Goal: Information Seeking & Learning: Learn about a topic

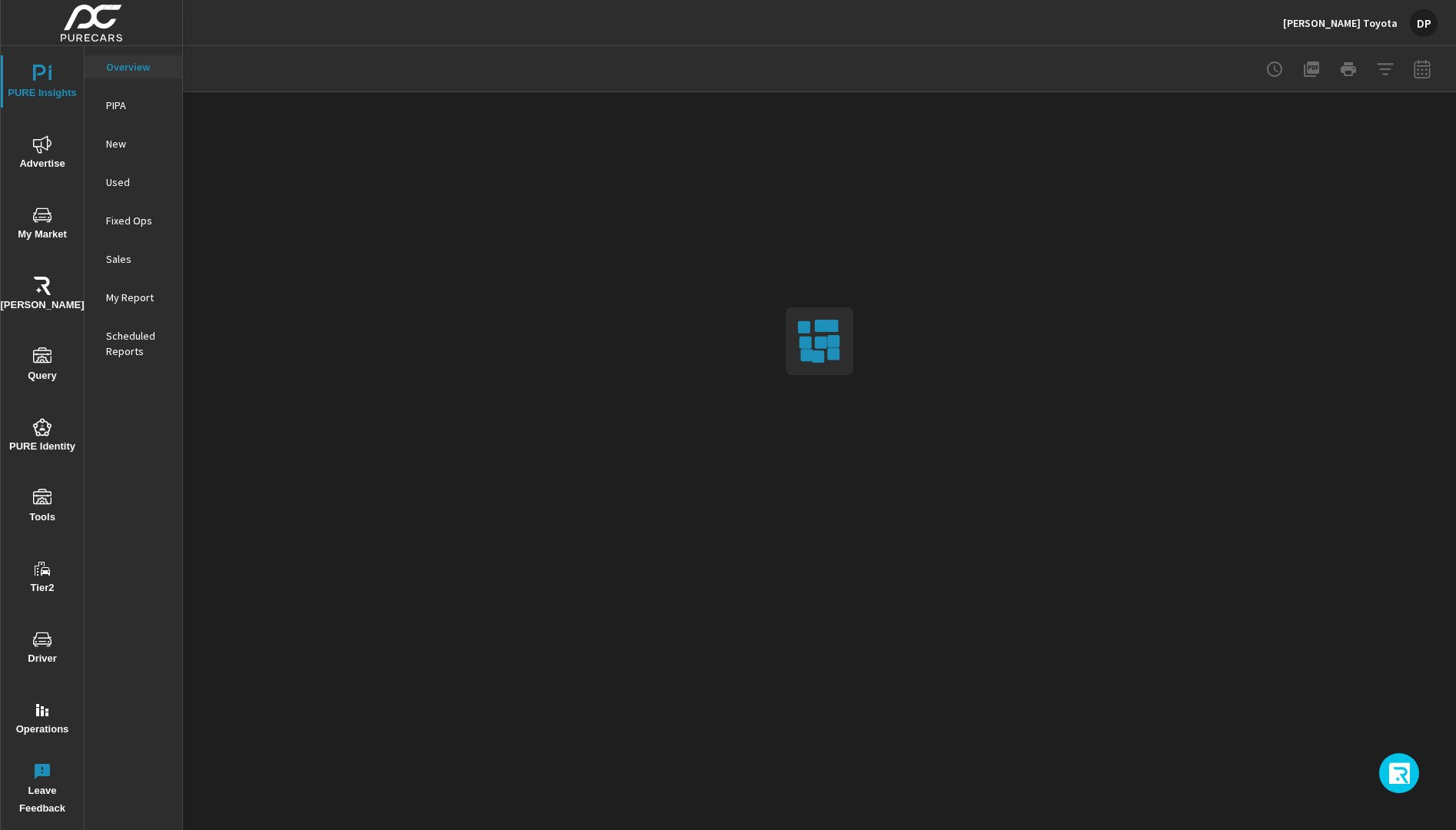
click at [1399, 777] on icon "button" at bounding box center [1400, 775] width 25 height 26
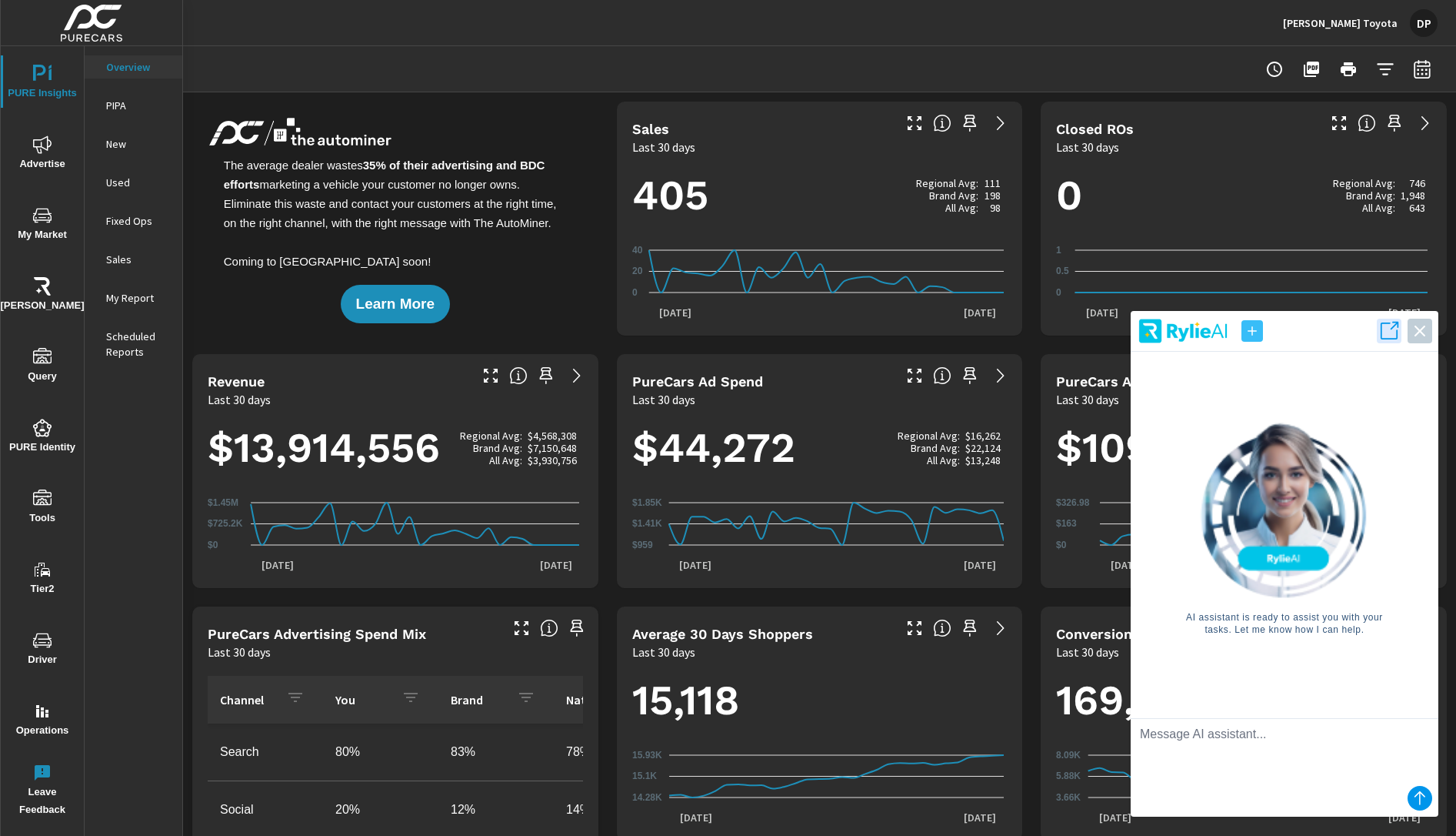
click at [1247, 334] on icon "button" at bounding box center [1253, 331] width 15 height 15
click at [1252, 333] on icon "button" at bounding box center [1253, 331] width 15 height 15
click at [1386, 332] on icon "button" at bounding box center [1388, 330] width 21 height 21
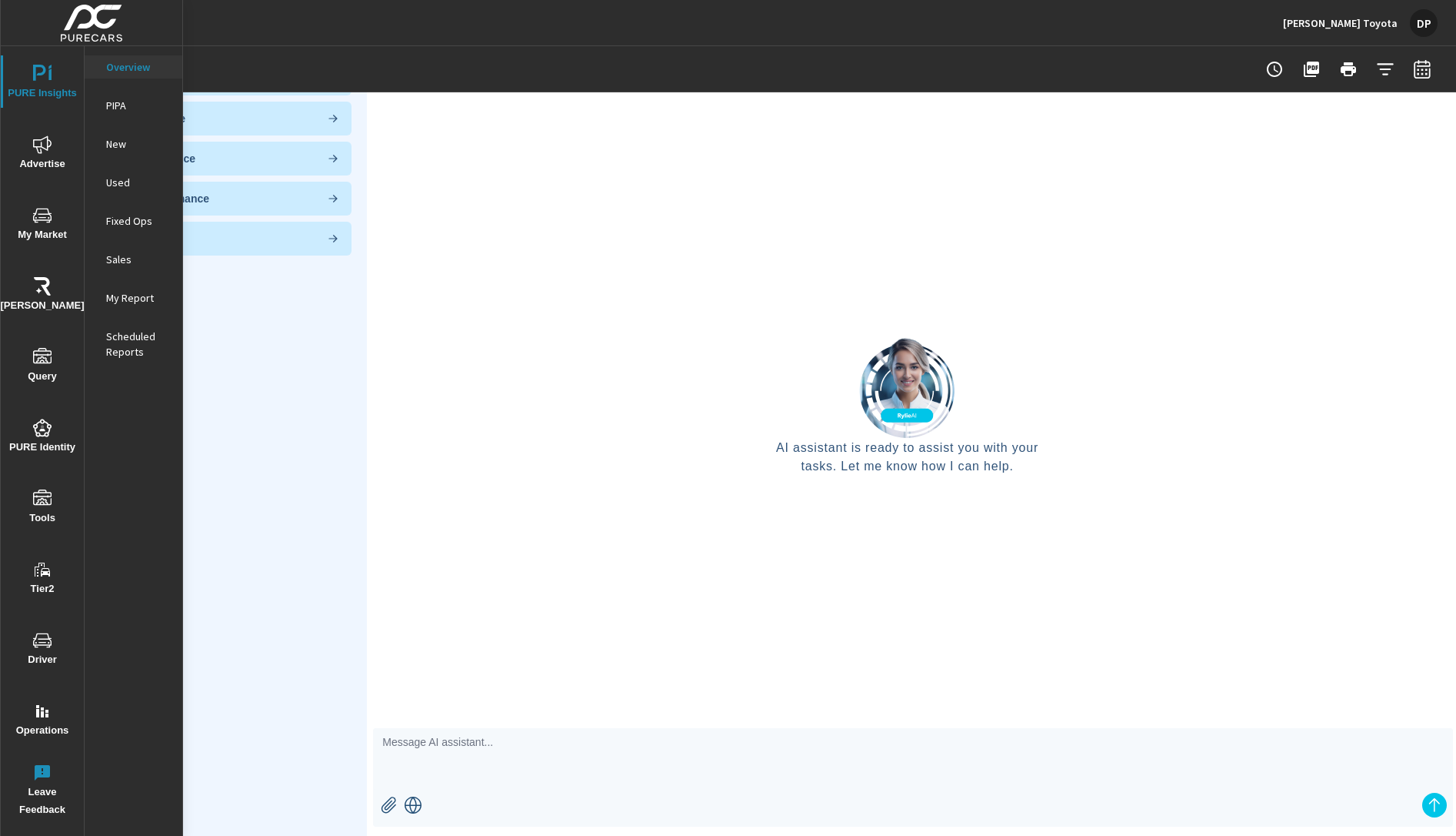
scroll to position [1, 0]
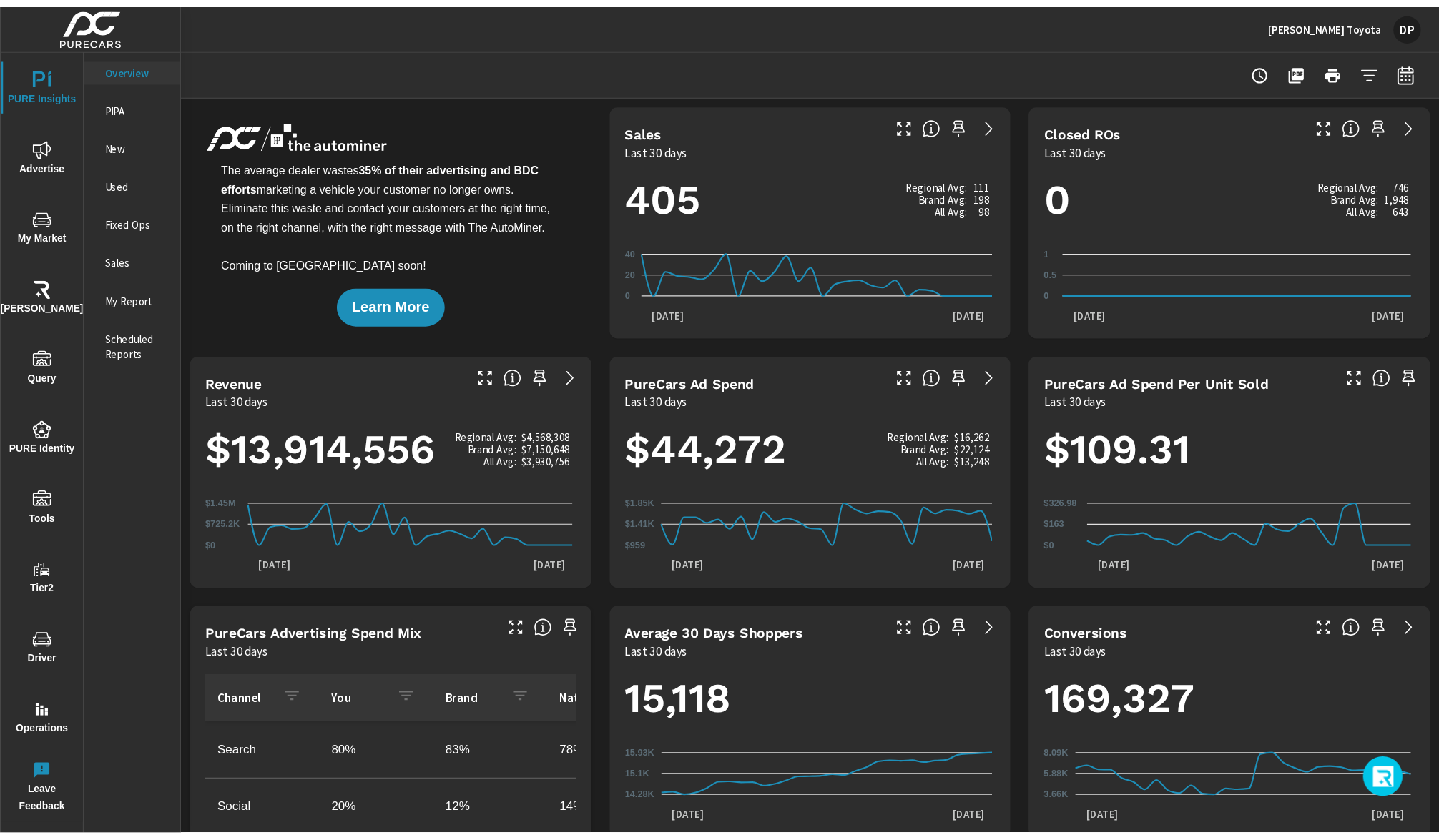
scroll to position [1, 0]
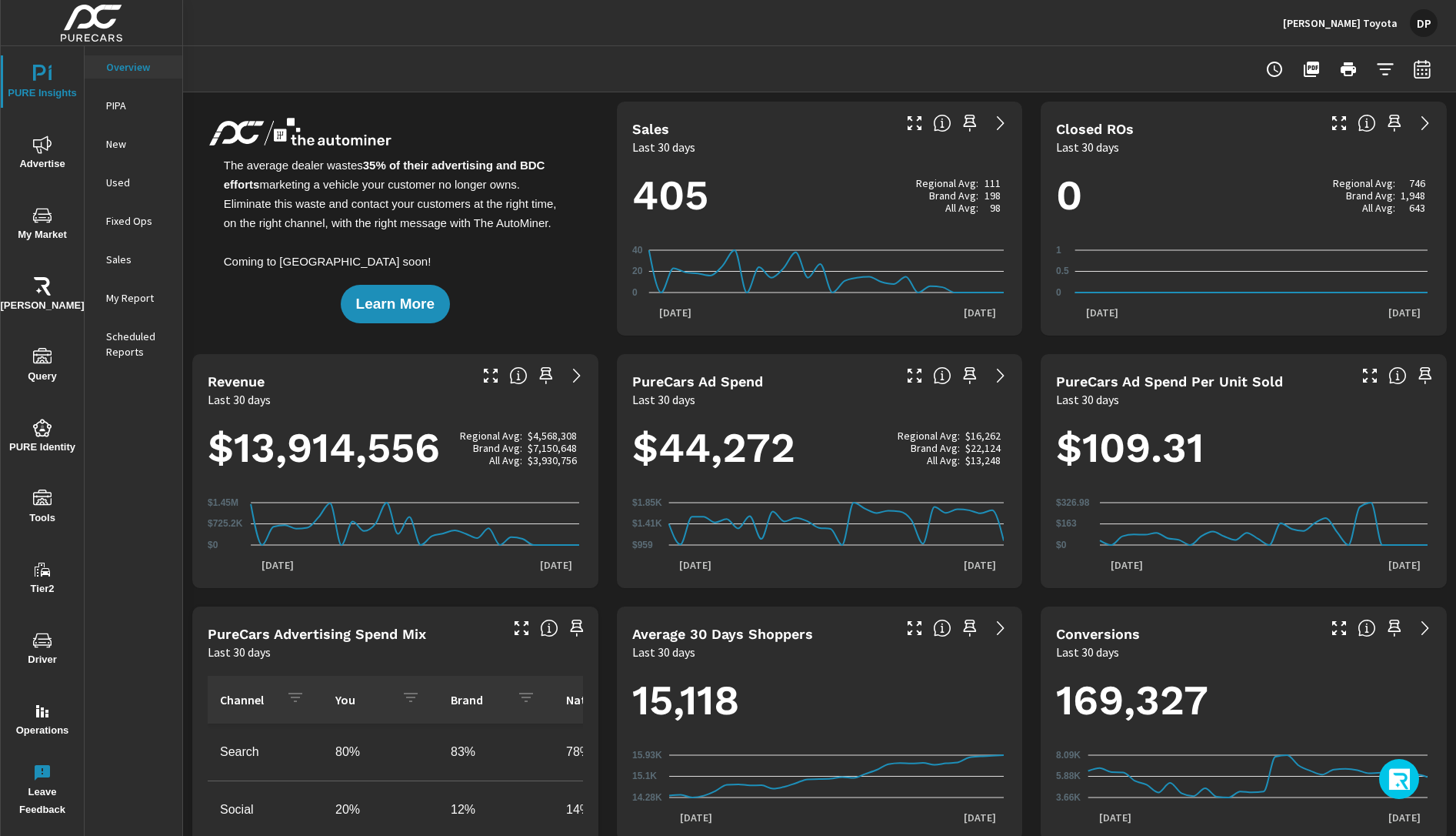
click at [1409, 777] on icon "button" at bounding box center [1400, 781] width 25 height 26
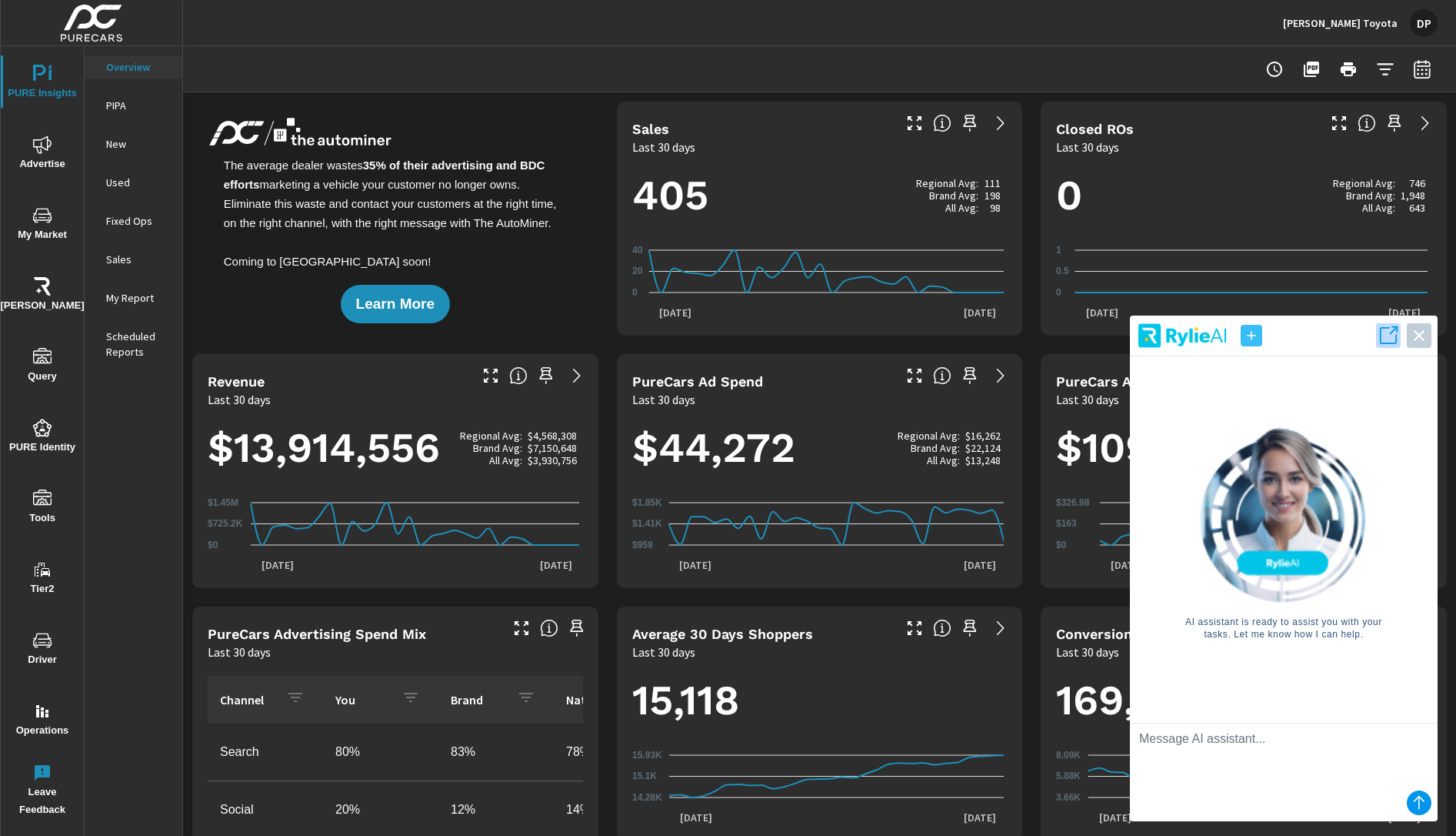
click at [1383, 336] on icon "button" at bounding box center [1388, 335] width 21 height 21
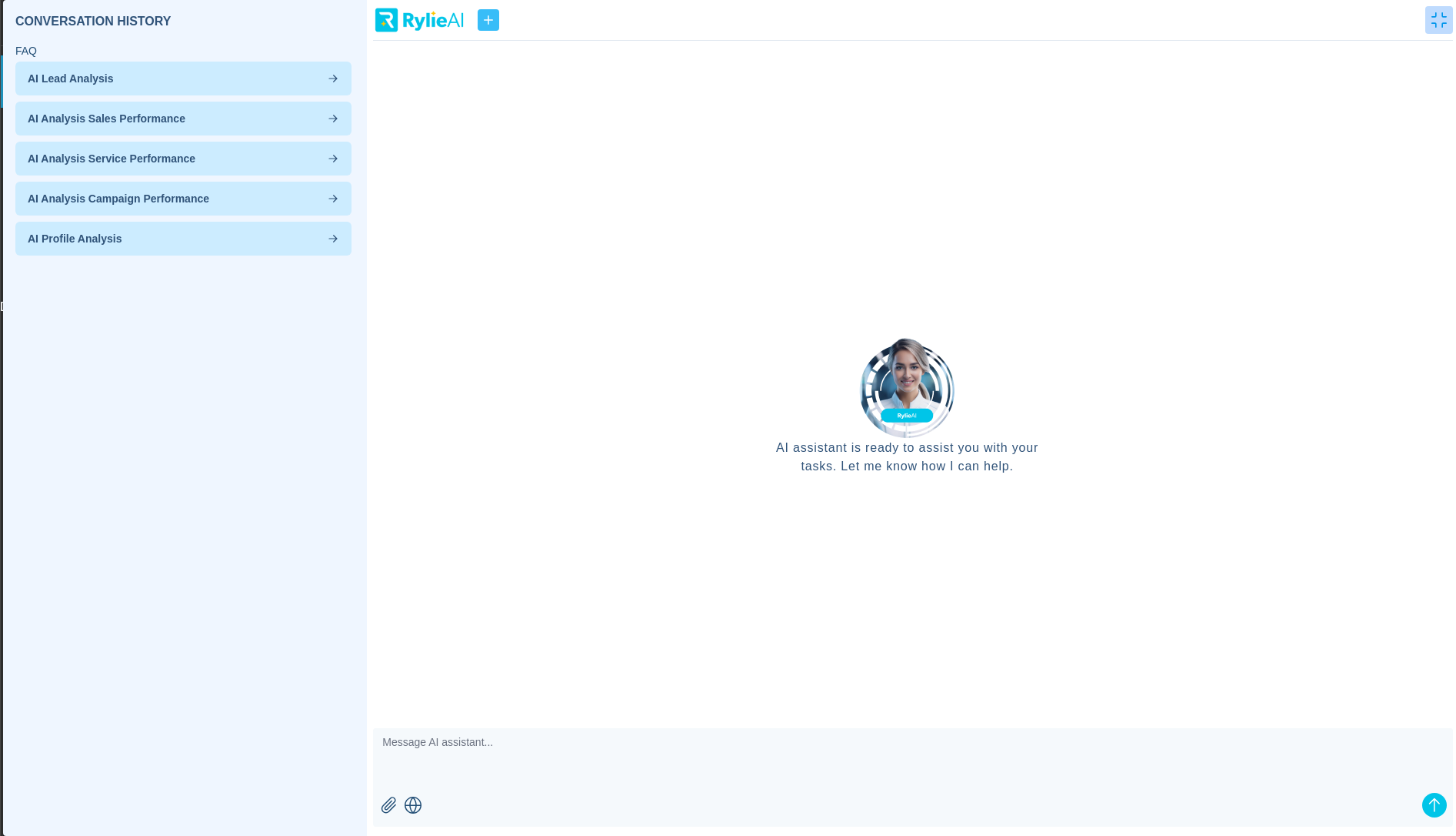
click at [1443, 19] on icon "button" at bounding box center [1439, 20] width 15 height 15
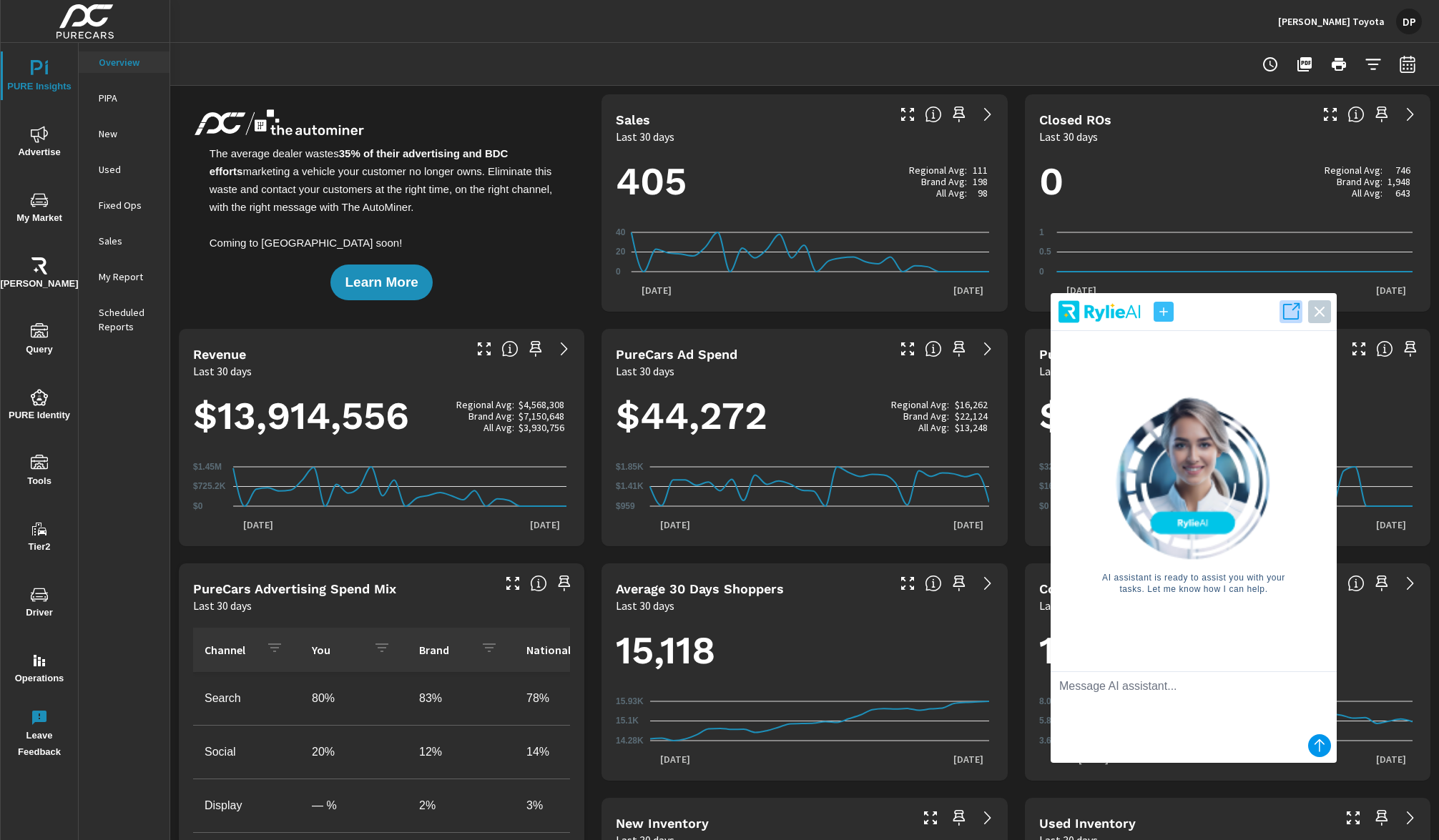
click at [1295, 314] on icon "button" at bounding box center [1291, 311] width 20 height 20
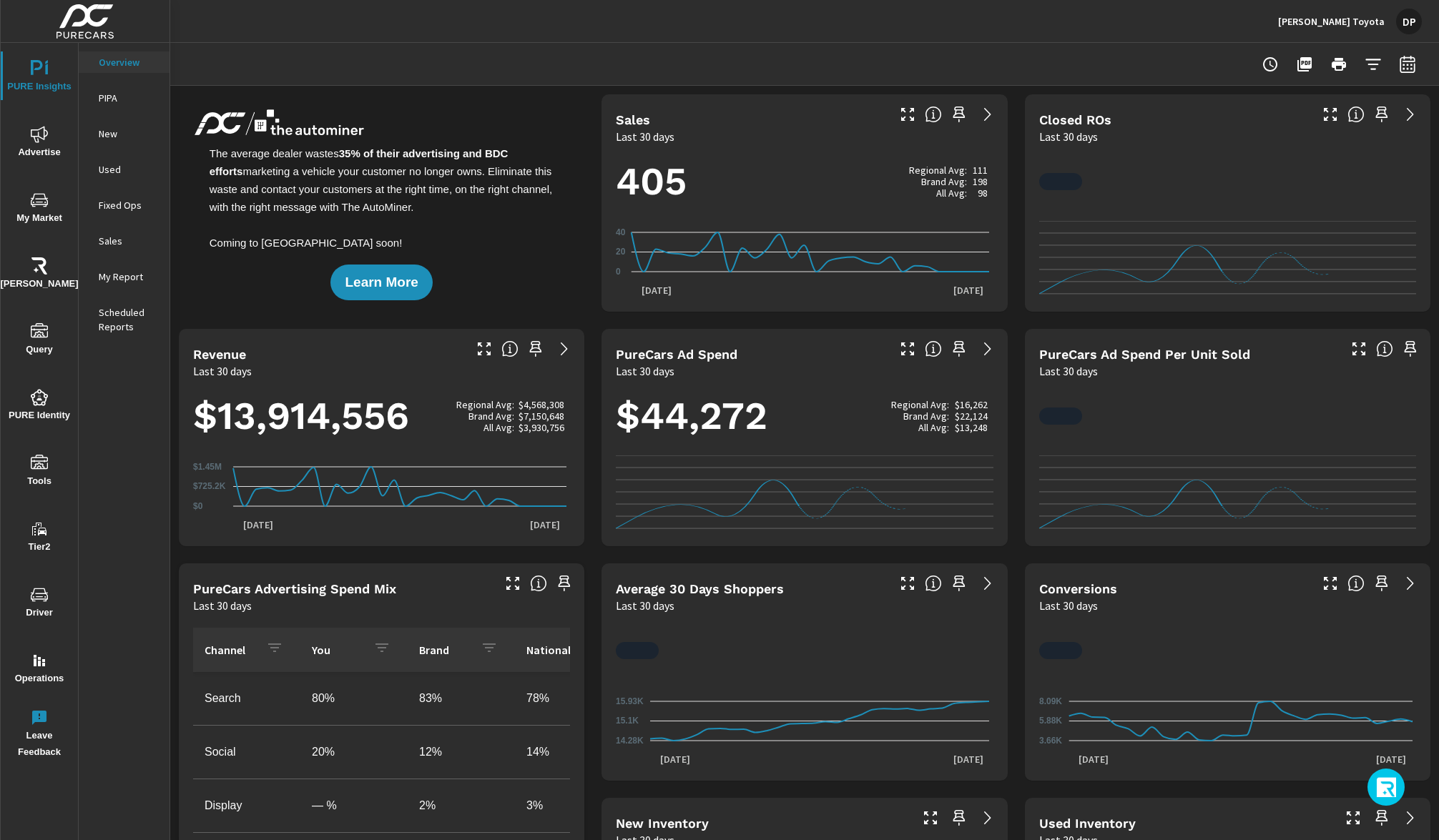
click at [1382, 789] on icon "button" at bounding box center [1387, 789] width 23 height 24
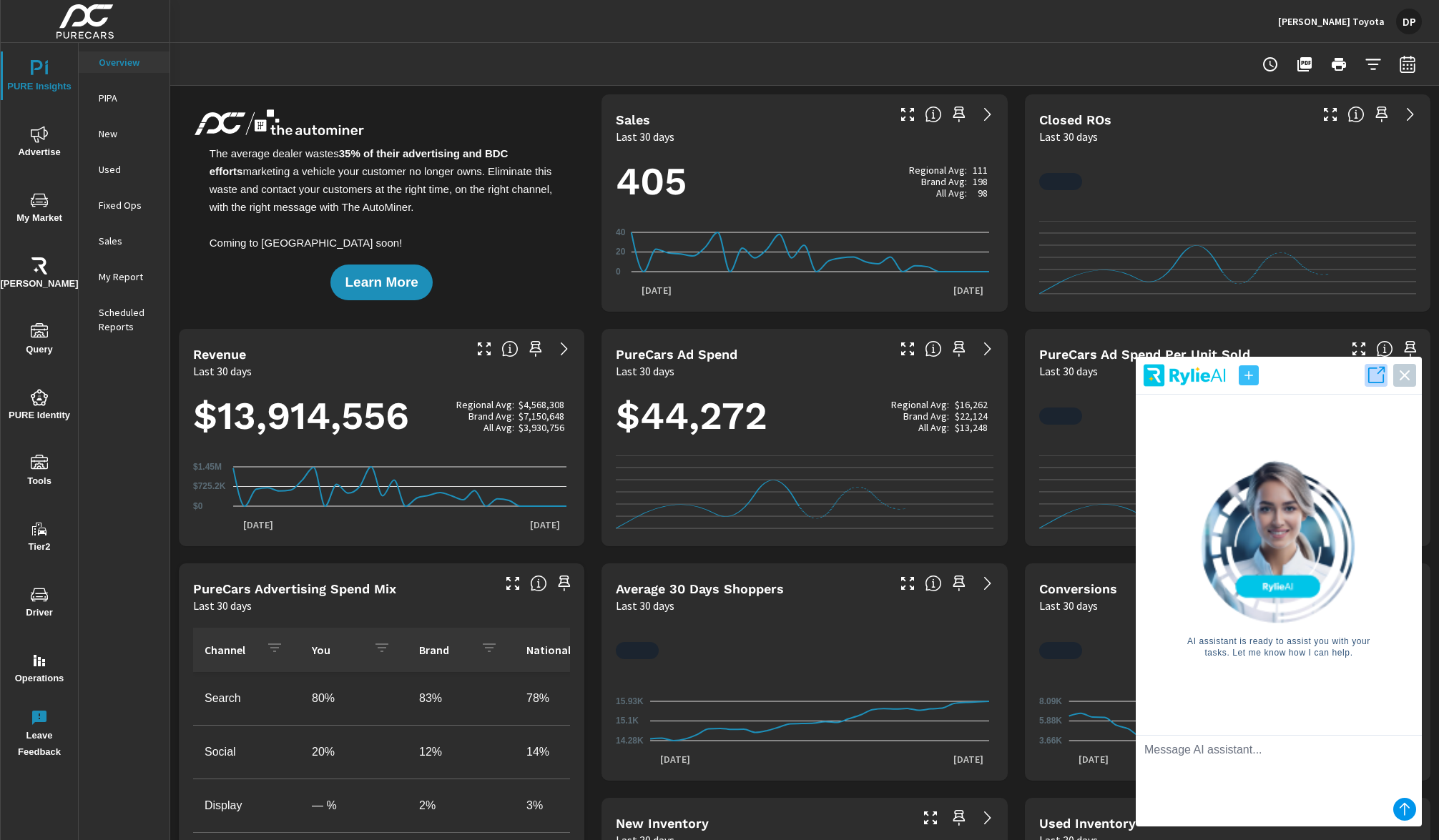
click at [1382, 381] on icon "button" at bounding box center [1375, 375] width 20 height 20
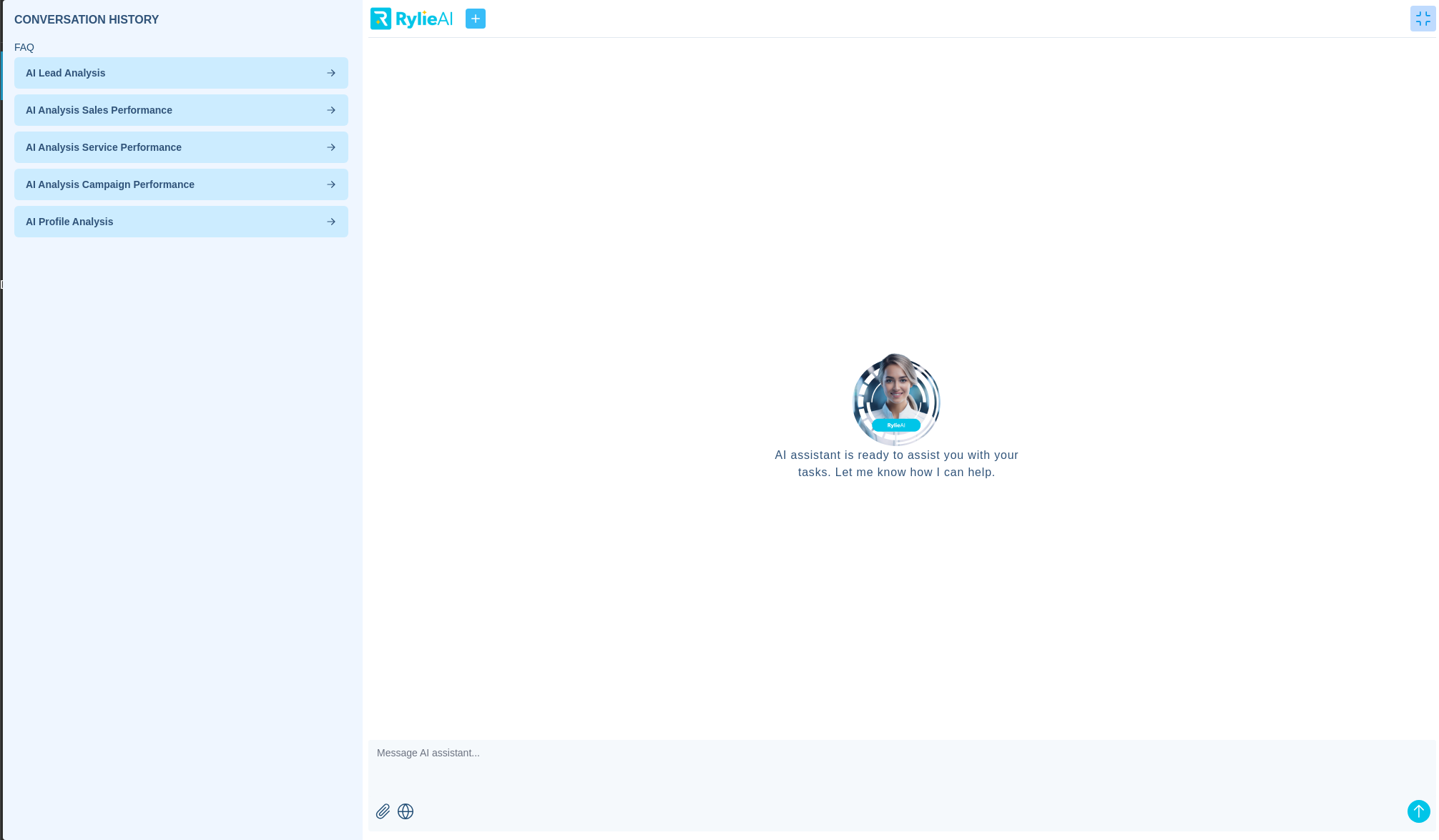
scroll to position [1, 0]
click at [1420, 22] on icon "button" at bounding box center [1423, 18] width 14 height 14
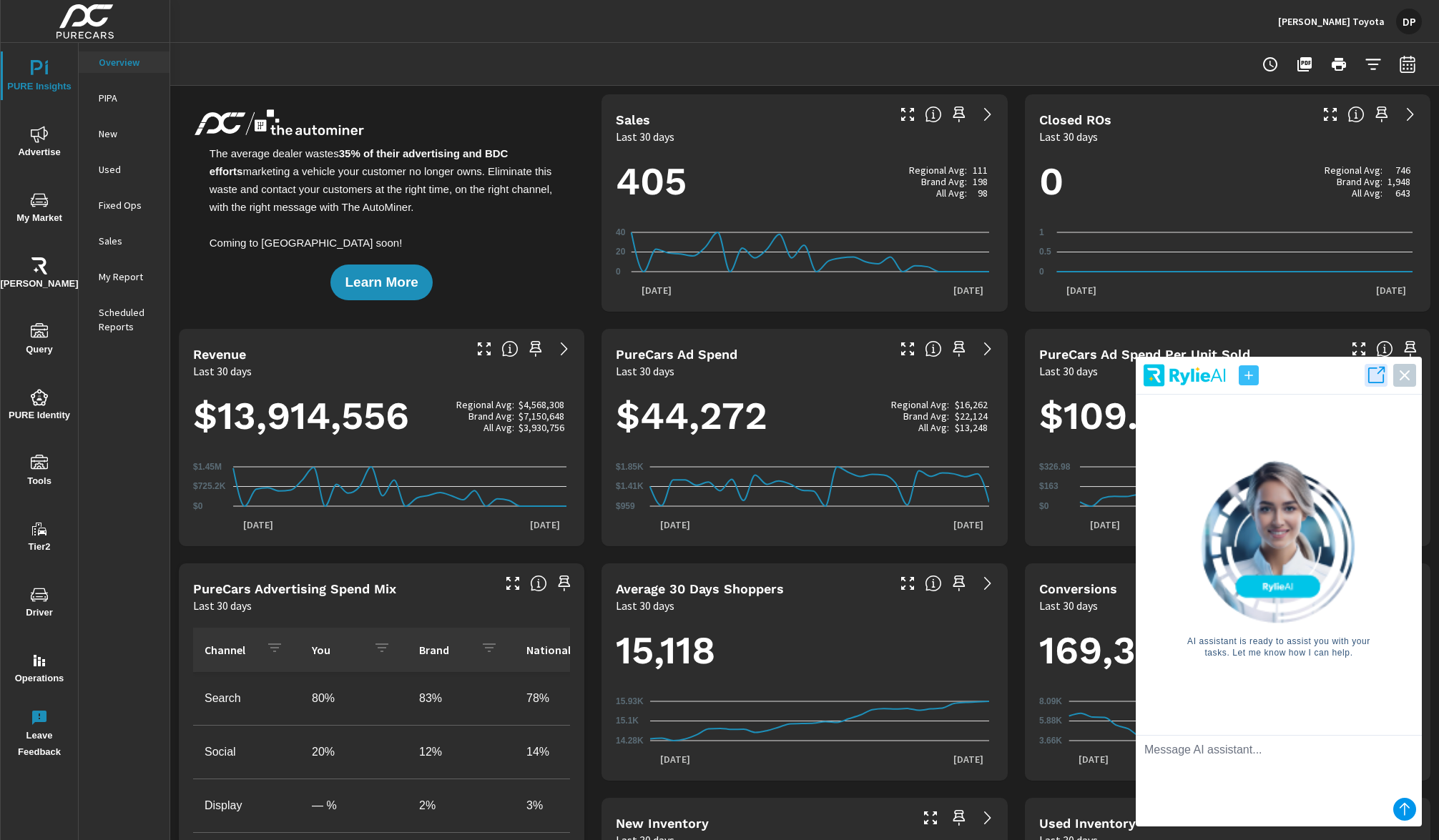
click at [1251, 374] on icon "button" at bounding box center [1248, 376] width 14 height 14
click at [1371, 375] on icon "button" at bounding box center [1375, 375] width 20 height 20
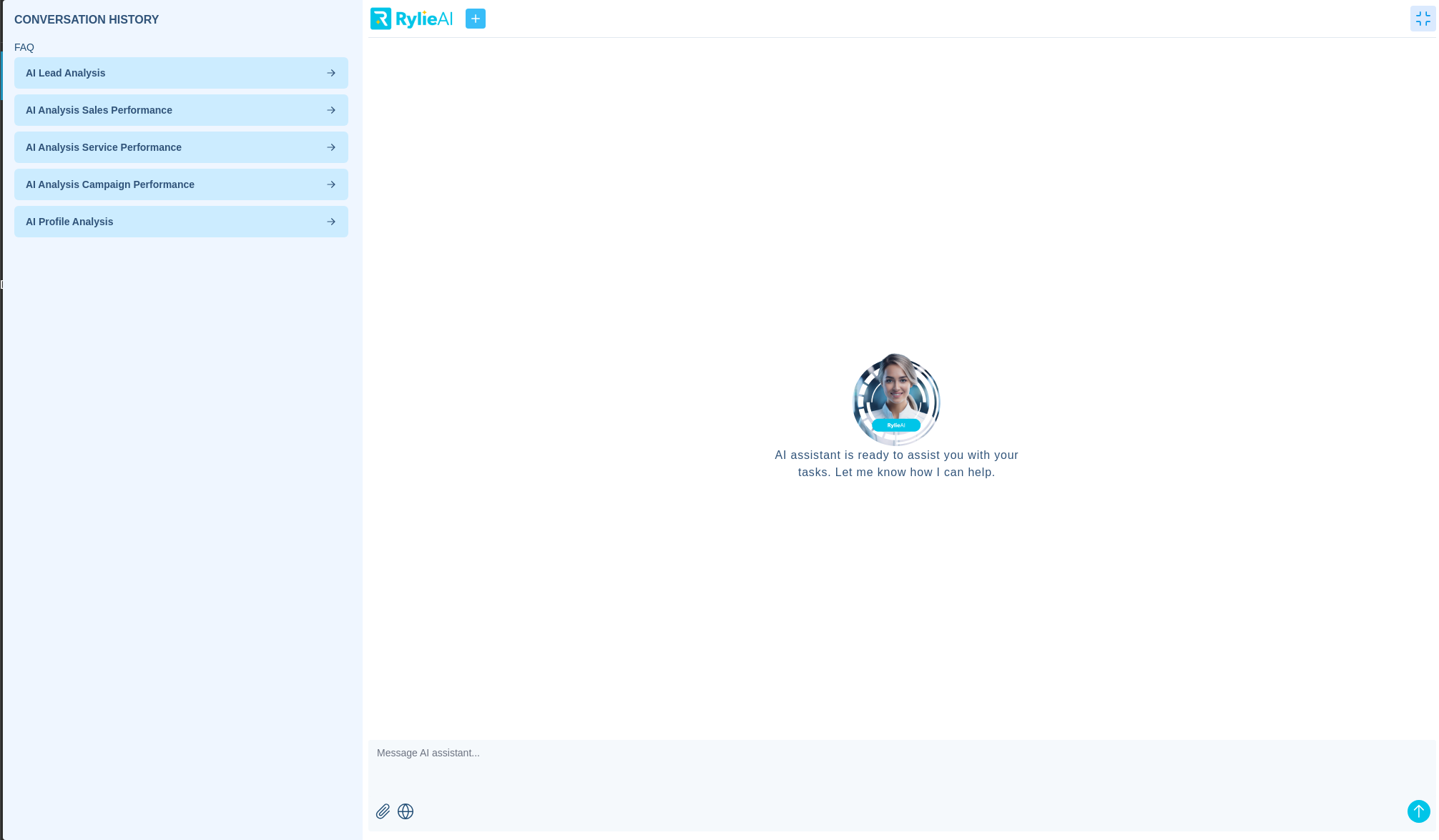
click at [470, 9] on button "button" at bounding box center [475, 18] width 20 height 20
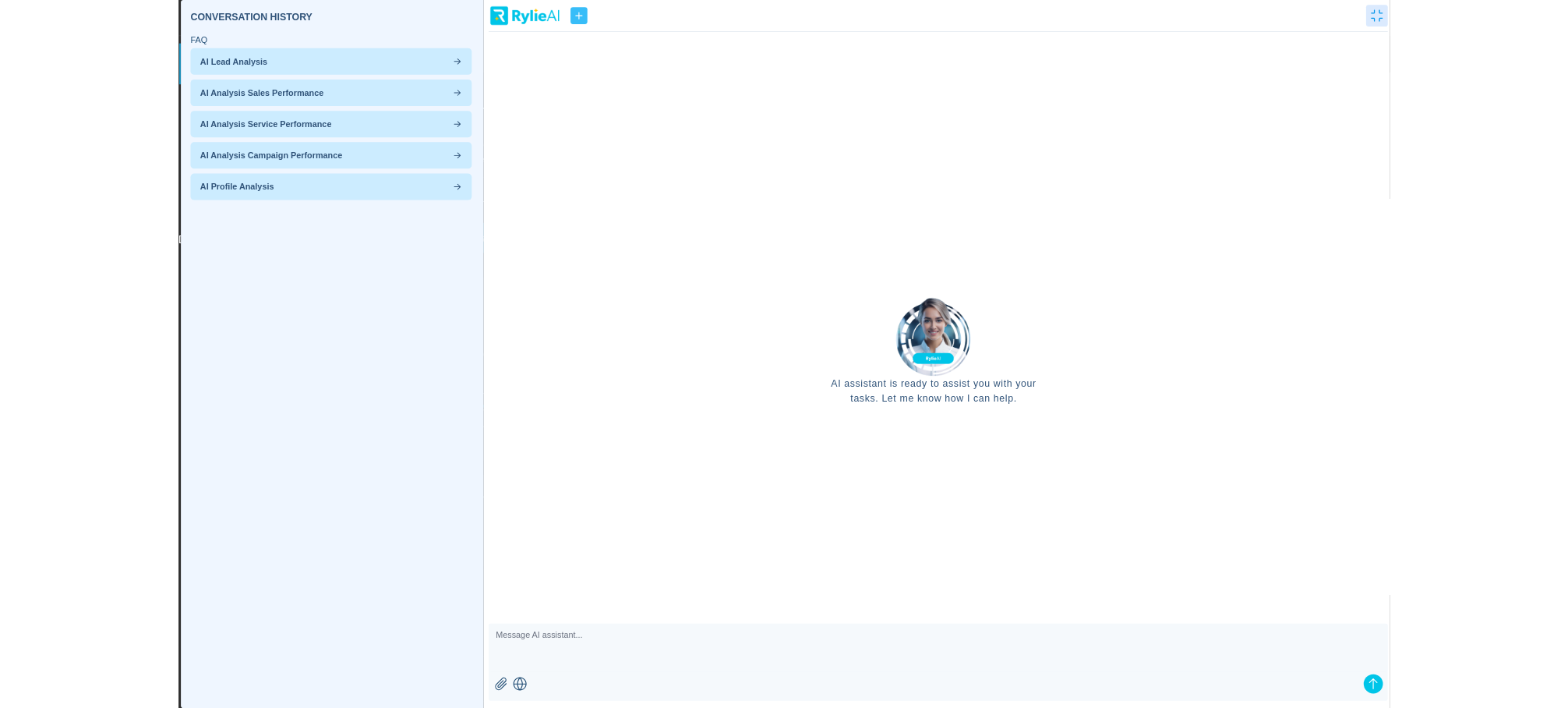
scroll to position [61, 0]
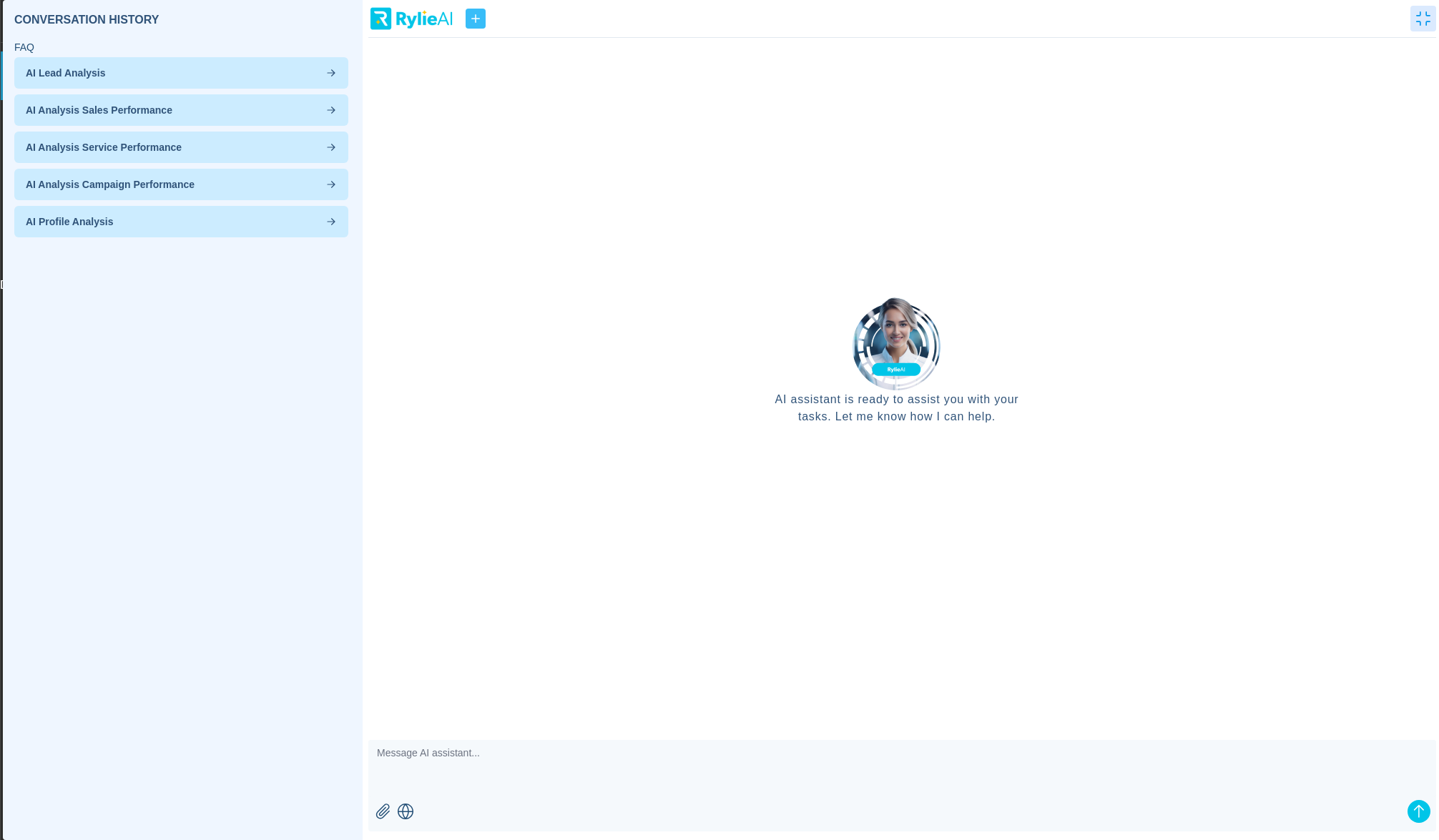
click at [471, 18] on icon "button" at bounding box center [475, 18] width 14 height 14
click at [210, 217] on p "AI Profile Analysis" at bounding box center [181, 222] width 311 height 14
click at [204, 179] on p "AI Analysis Campaign Performance" at bounding box center [181, 184] width 311 height 14
click at [327, 169] on div "AI Analysis Service Performance" at bounding box center [181, 184] width 334 height 31
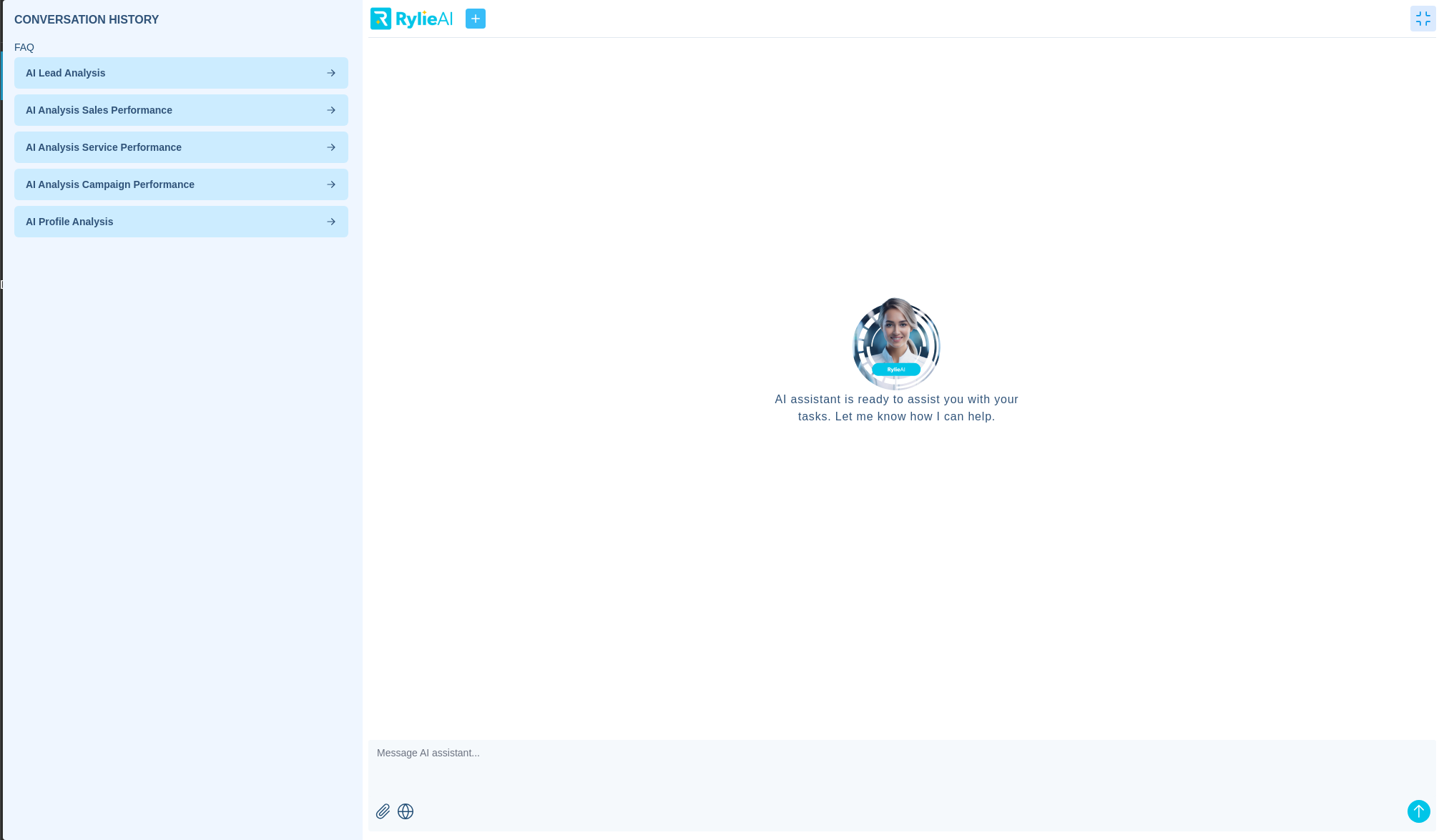
click at [332, 116] on p "AI Analysis Sales Performance" at bounding box center [181, 110] width 311 height 14
click at [317, 94] on div "AI Lead Analysis" at bounding box center [181, 109] width 334 height 31
click at [313, 108] on p "AI Analysis Sales Performance" at bounding box center [181, 110] width 311 height 14
click at [312, 150] on p "AI Analysis Service Performance" at bounding box center [181, 148] width 311 height 14
click at [307, 182] on p "AI Analysis Campaign Performance" at bounding box center [181, 184] width 311 height 14
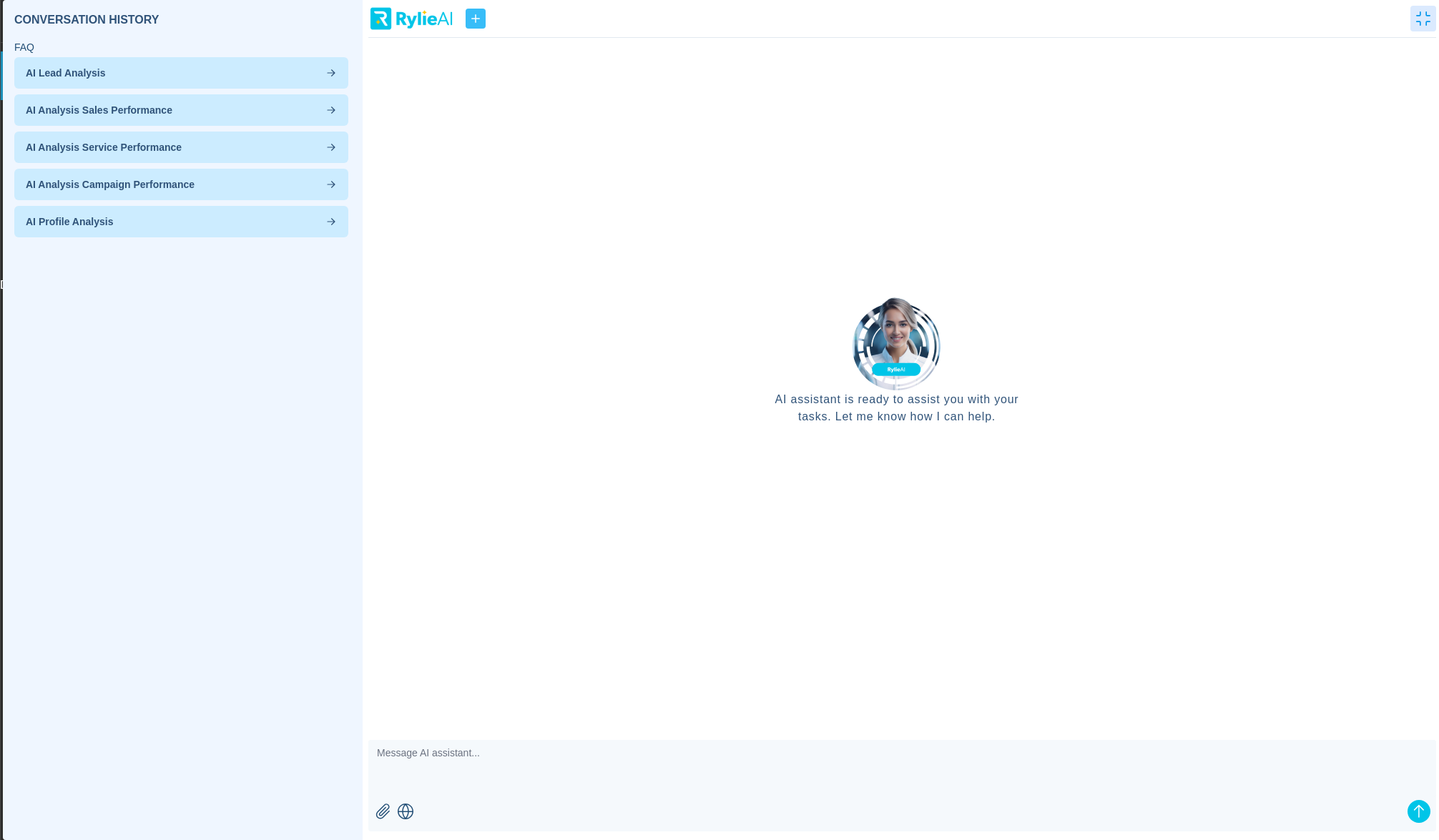
click at [307, 208] on div "AI Profile Analysis" at bounding box center [181, 221] width 334 height 31
click at [585, 750] on textarea at bounding box center [902, 769] width 1067 height 57
type textarea "test"
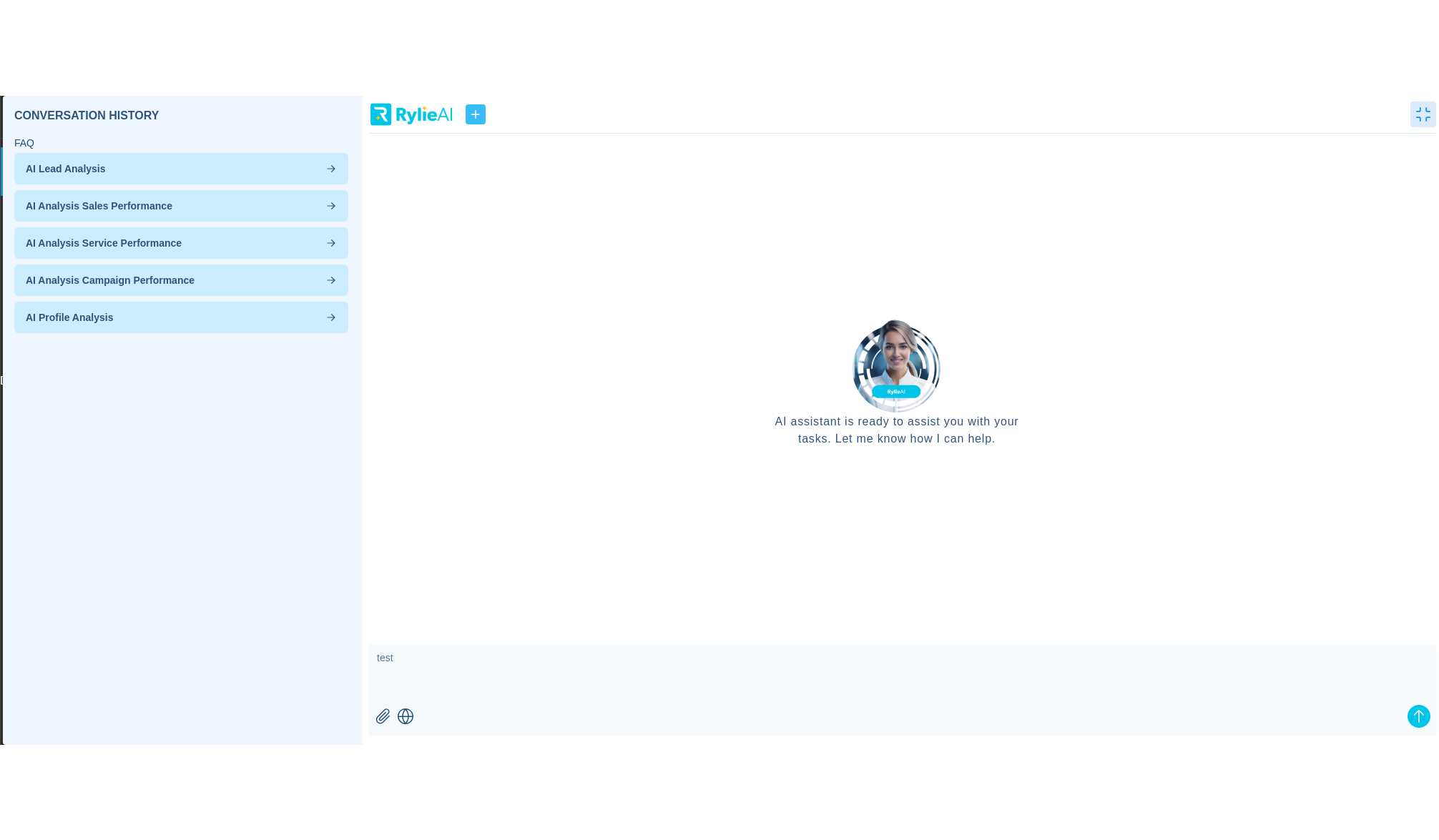
scroll to position [0, 0]
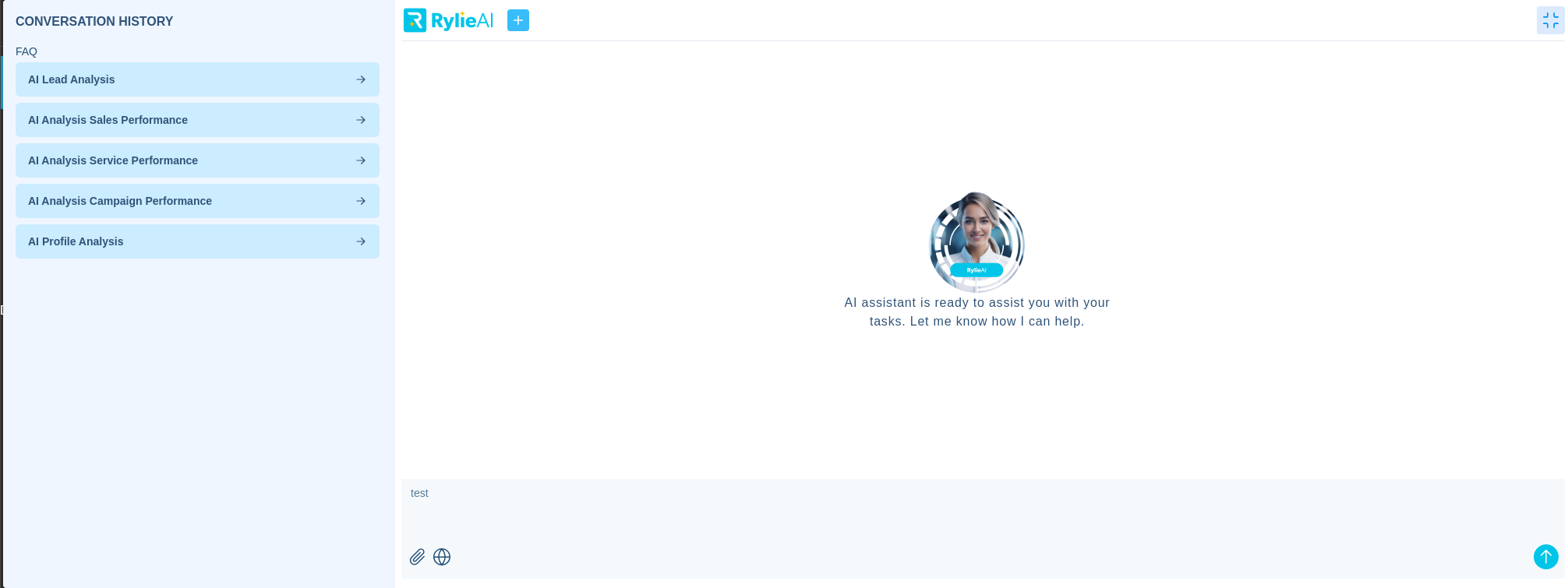
click at [470, 505] on textarea "test" at bounding box center [983, 510] width 1163 height 63
click at [1539, 552] on icon "submit" at bounding box center [1546, 557] width 19 height 19
click at [1540, 552] on icon "submit" at bounding box center [1546, 557] width 19 height 19
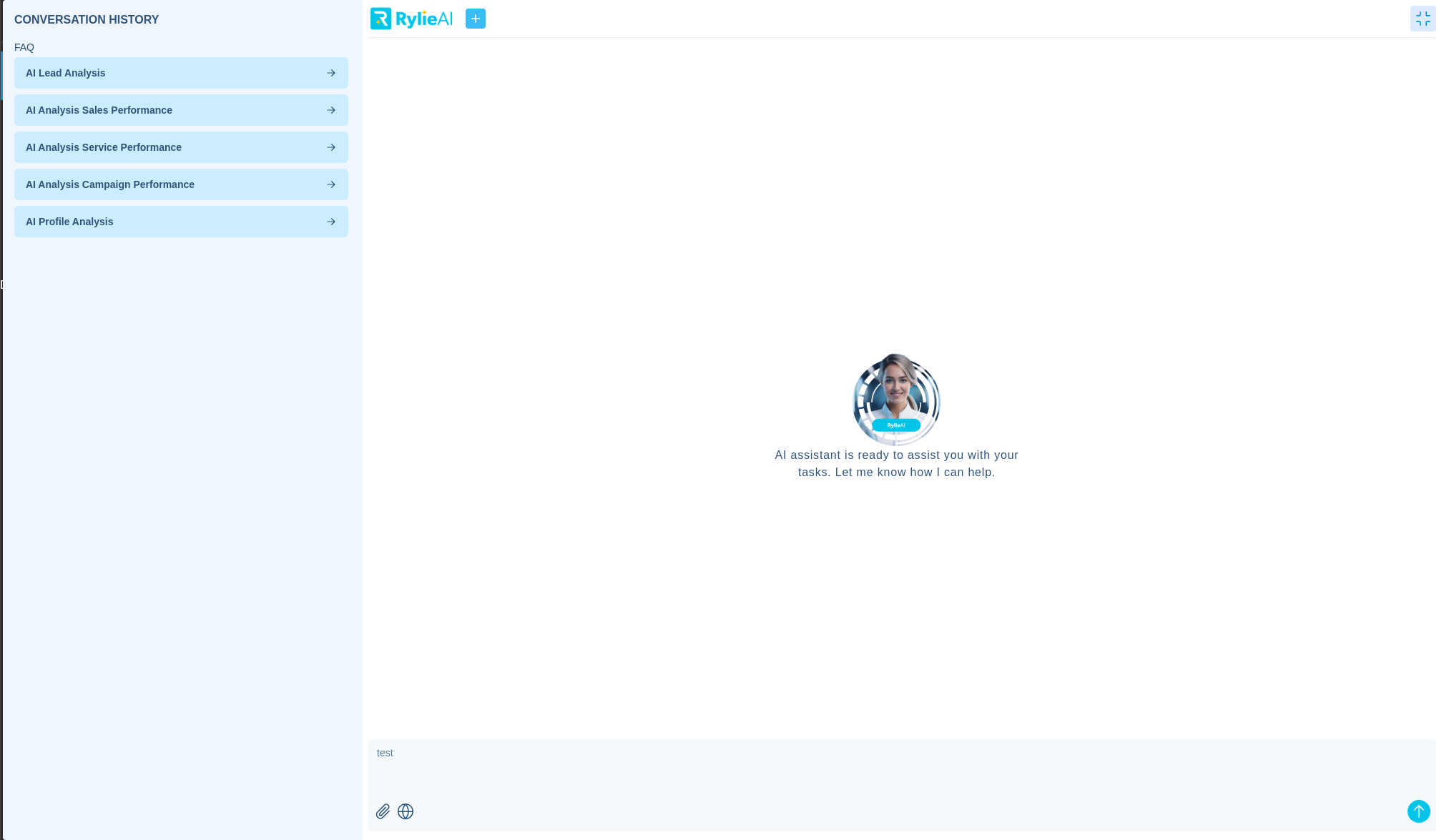
click at [254, 68] on p "AI Lead Analysis" at bounding box center [181, 73] width 311 height 14
click at [280, 132] on div "AI Analysis Sales Performance" at bounding box center [181, 147] width 334 height 31
click at [322, 107] on p "AI Analysis Sales Performance" at bounding box center [181, 110] width 311 height 14
click at [332, 169] on div "AI Analysis Service Performance" at bounding box center [181, 184] width 334 height 31
click at [325, 235] on div "AI Profile Analysis" at bounding box center [181, 221] width 334 height 31
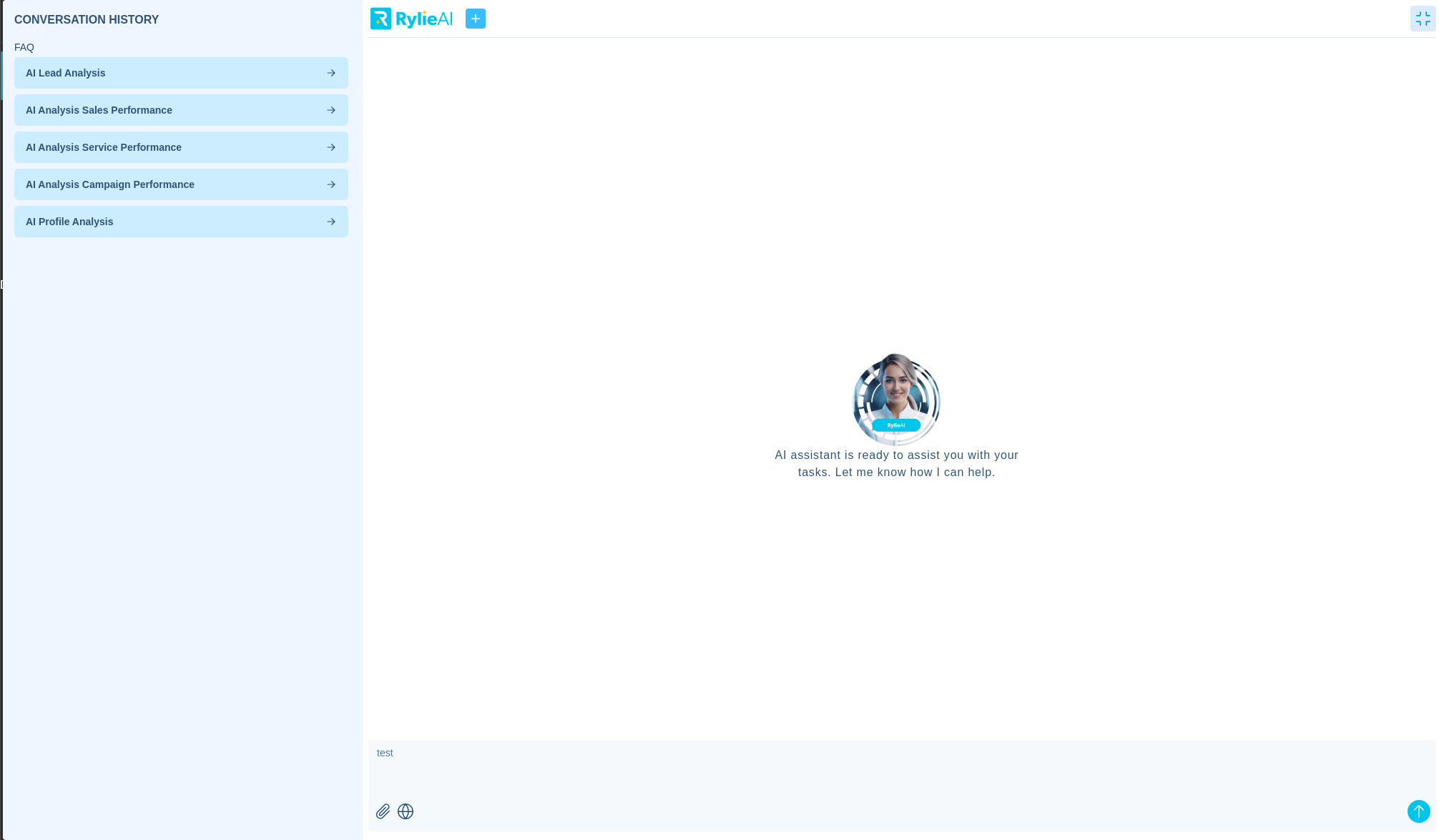
click at [489, 8] on header at bounding box center [902, 22] width 1067 height 32
click at [485, 14] on header at bounding box center [902, 22] width 1067 height 32
click at [420, 25] on img at bounding box center [412, 18] width 86 height 26
click at [393, 24] on img at bounding box center [412, 18] width 86 height 26
click at [483, 26] on button "button" at bounding box center [475, 18] width 20 height 20
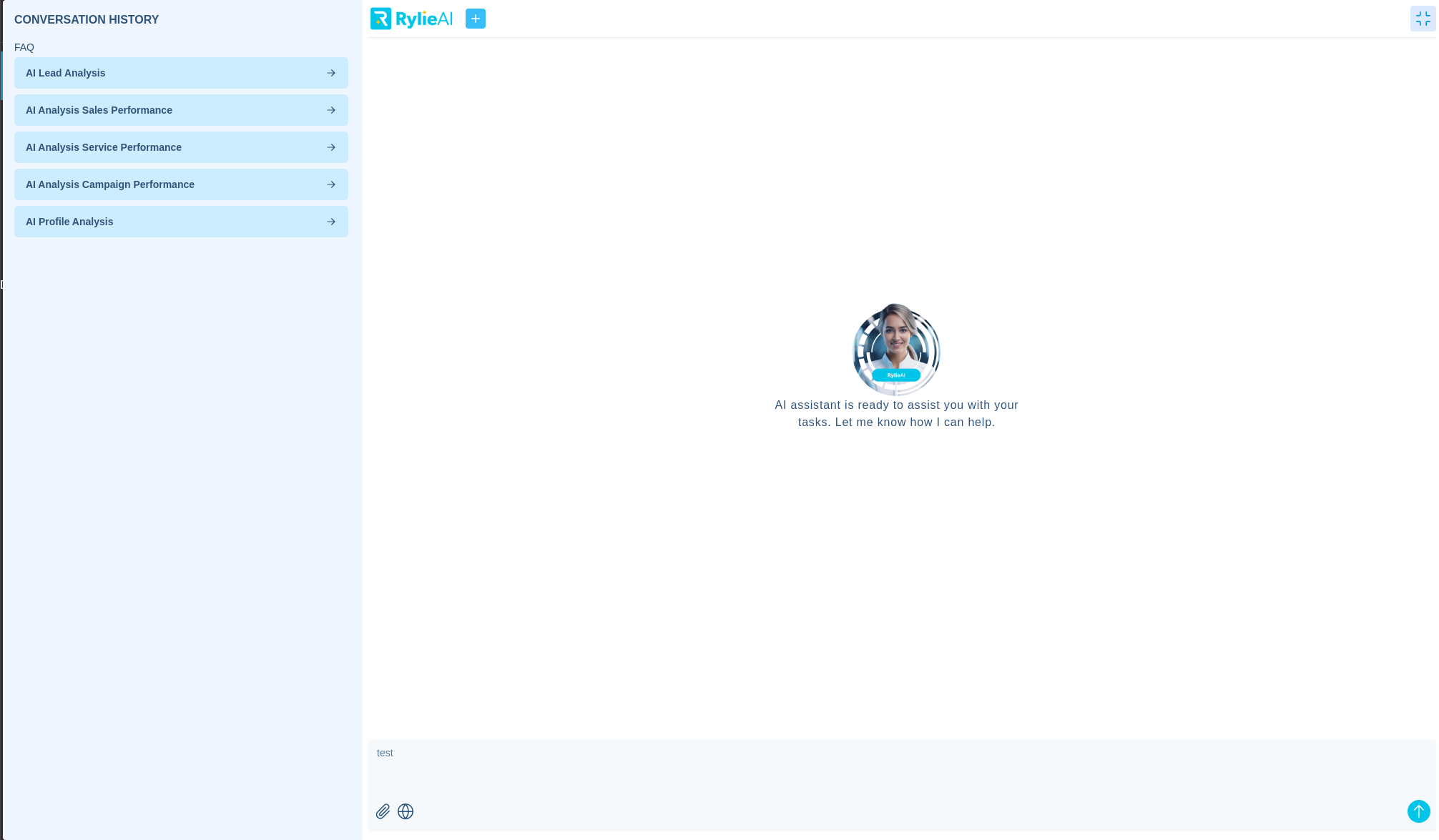
scroll to position [56, 0]
click at [1414, 14] on button "button" at bounding box center [1423, 18] width 26 height 26
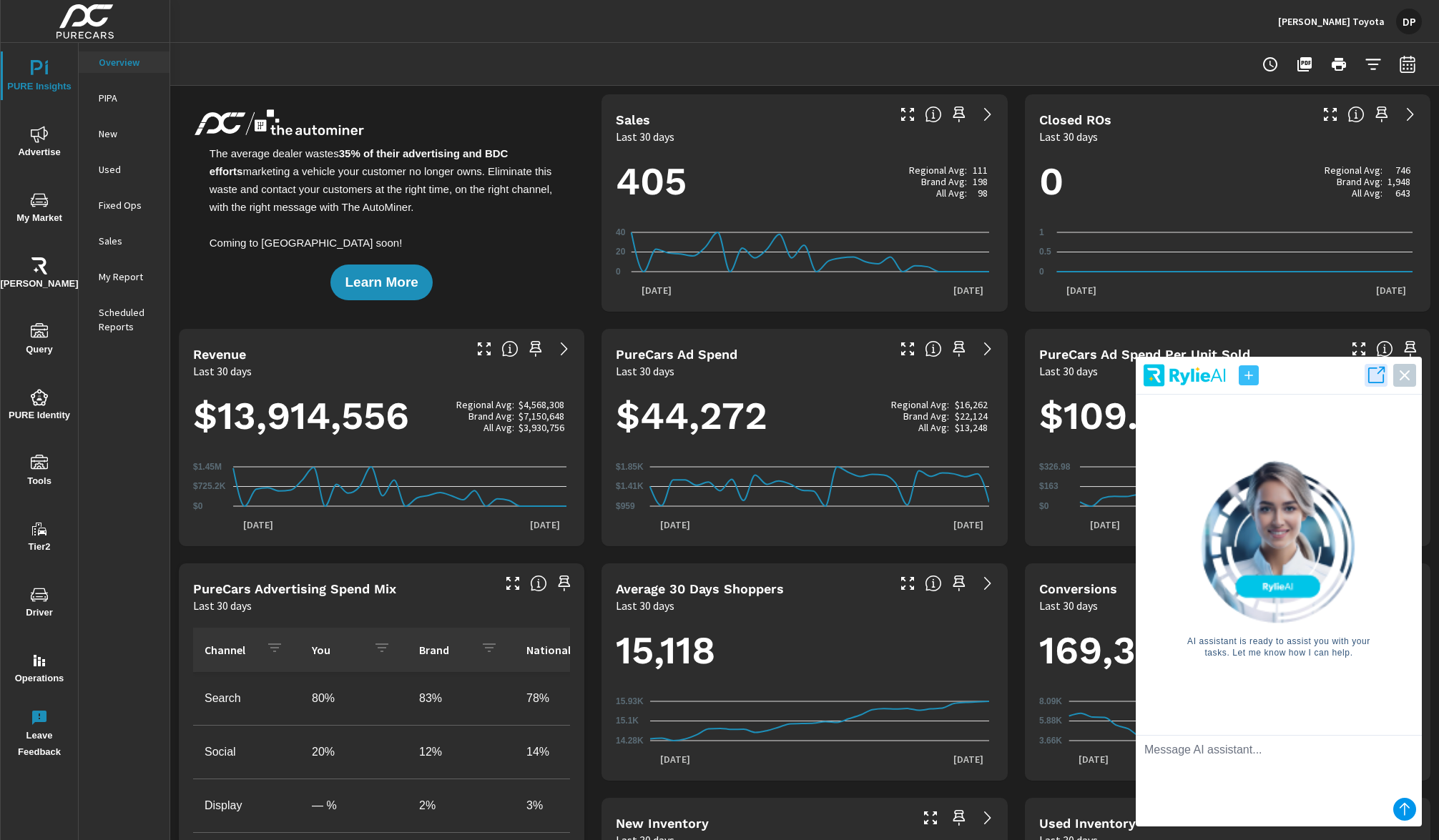
click at [1267, 763] on textarea at bounding box center [1279, 764] width 286 height 57
click at [1268, 757] on textarea at bounding box center [1279, 764] width 286 height 57
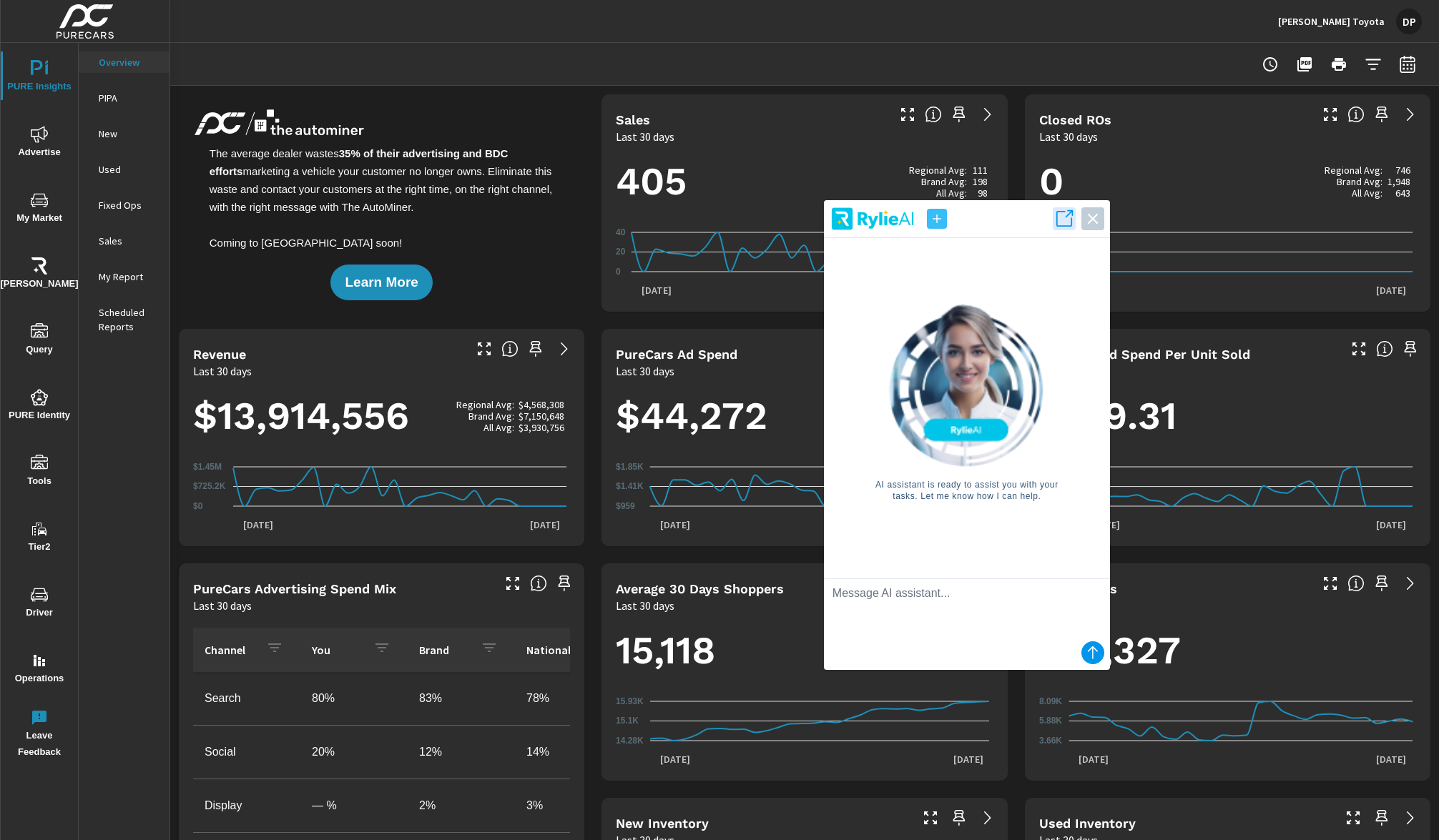
click at [946, 420] on img at bounding box center [967, 385] width 162 height 164
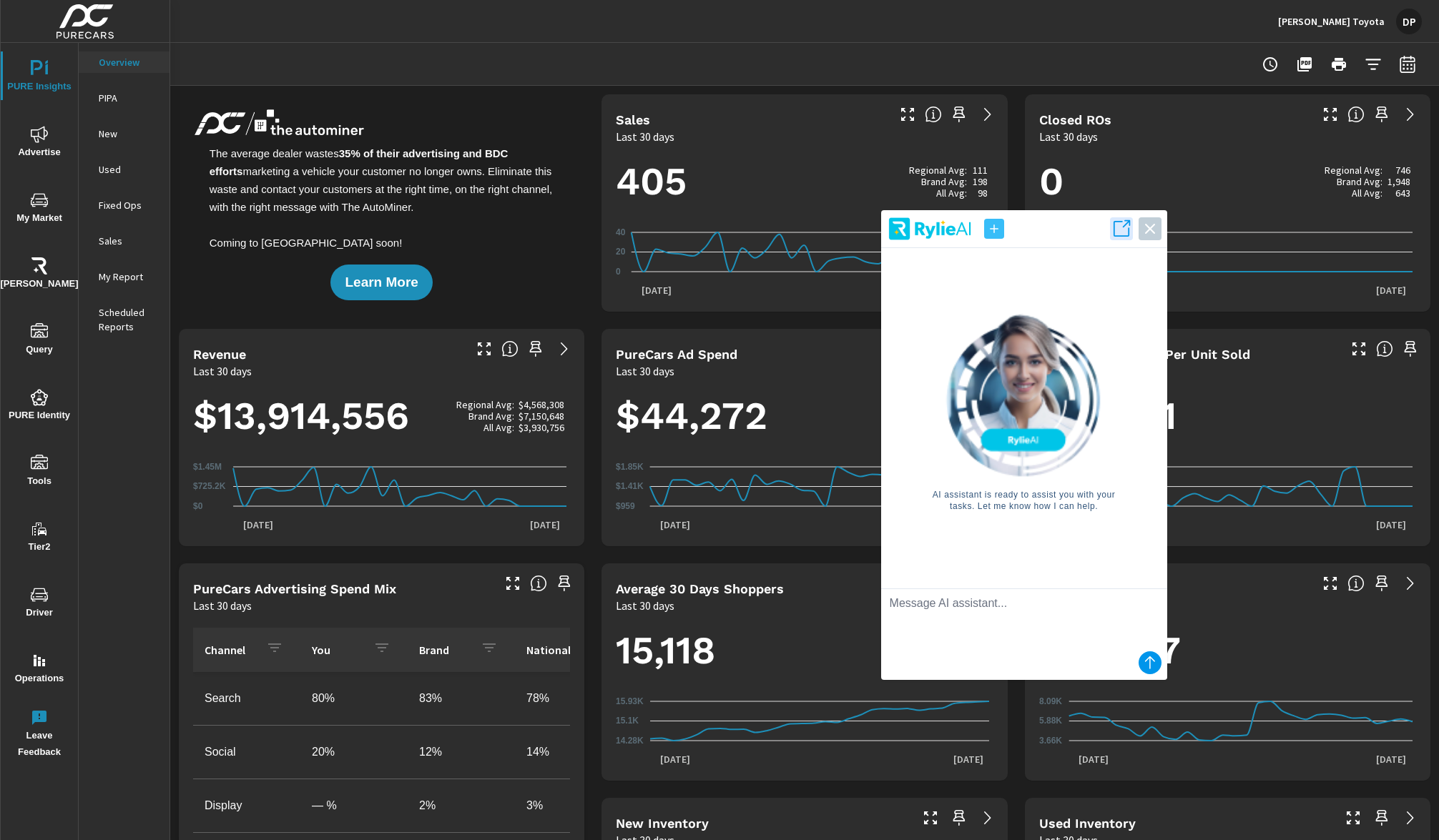
click at [1019, 416] on img at bounding box center [1023, 395] width 162 height 164
click at [1012, 399] on img at bounding box center [1023, 395] width 162 height 164
click at [1070, 407] on img at bounding box center [1023, 395] width 162 height 164
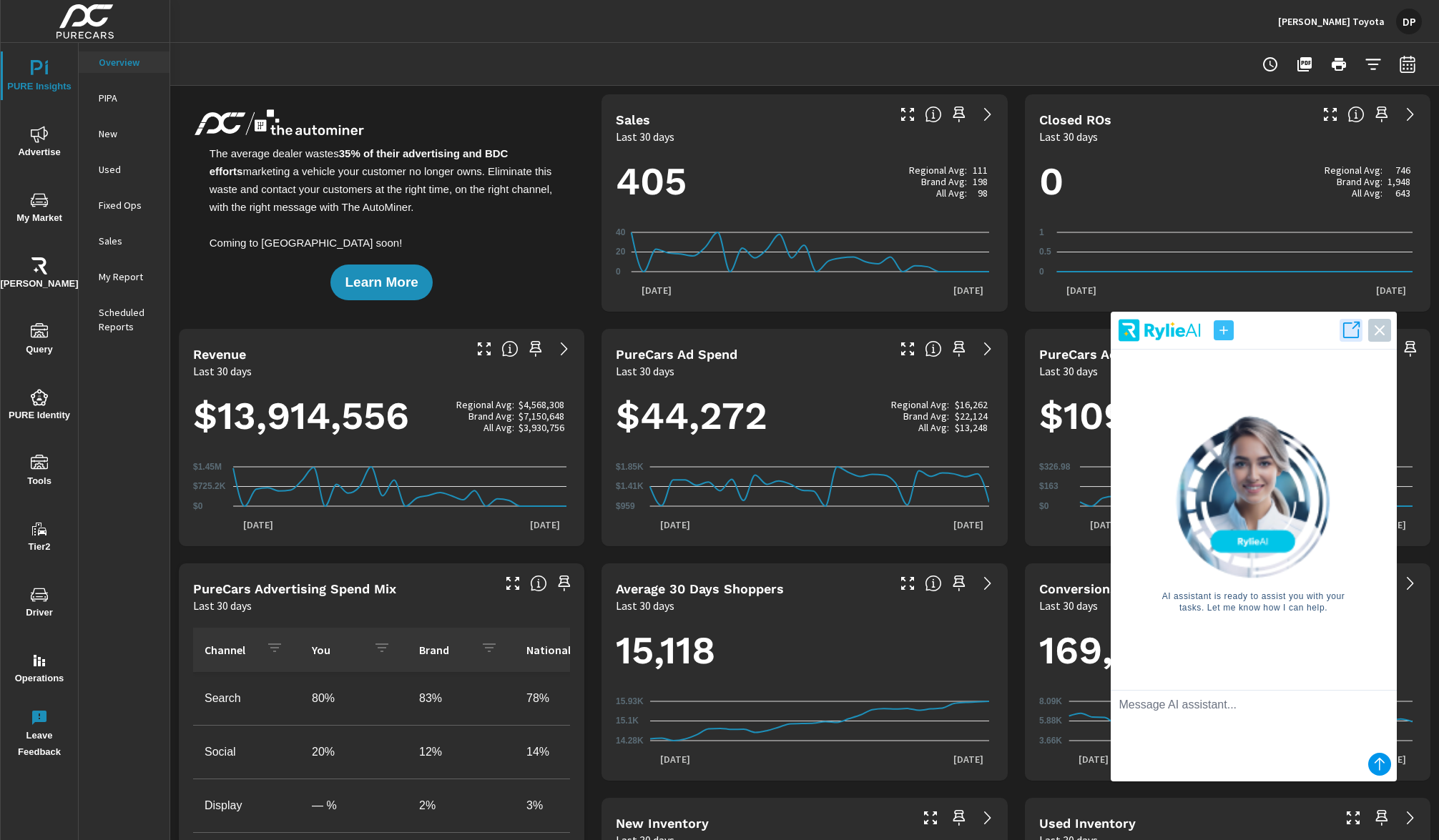
click at [1290, 509] on img at bounding box center [1253, 496] width 162 height 164
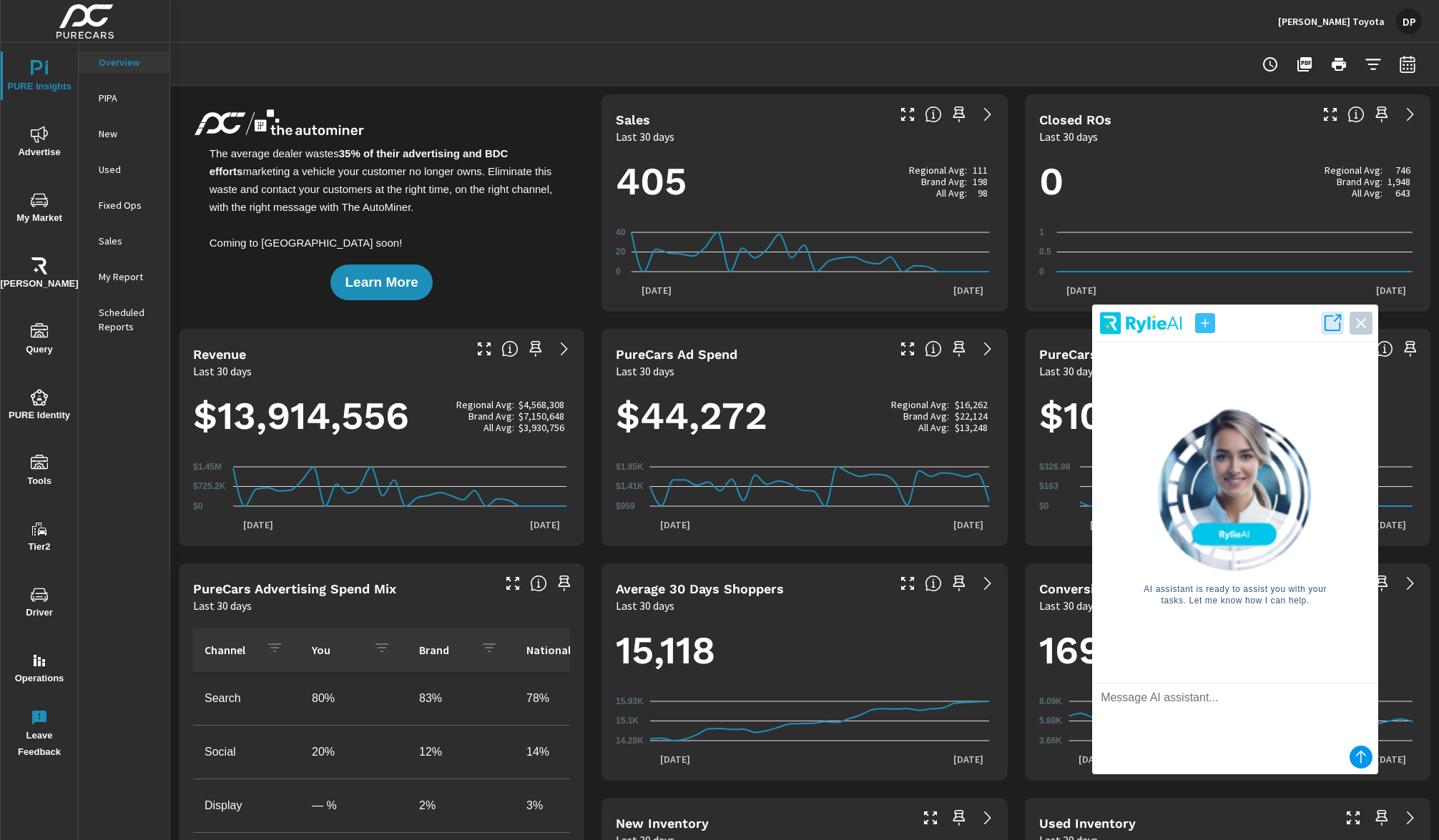
drag, startPoint x: 1268, startPoint y: 662, endPoint x: 1250, endPoint y: 656, distance: 19.0
click at [1250, 656] on div "AI assistant is ready to assist you with your tasks. Let me know how I can help." at bounding box center [1235, 507] width 263 height 329
click at [1239, 660] on div "AI assistant is ready to assist you with your tasks. Let me know how I can help." at bounding box center [1235, 507] width 263 height 329
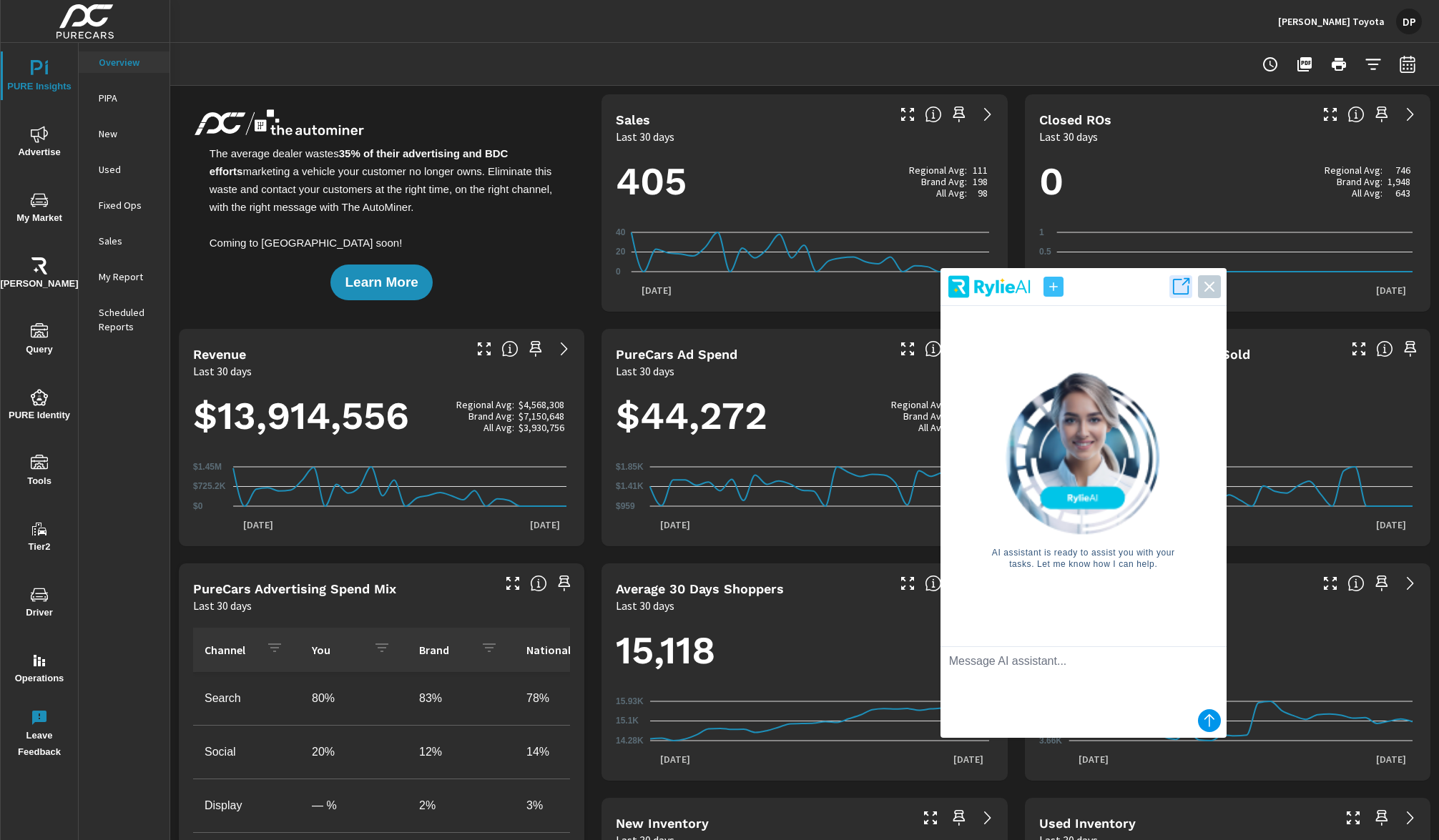
drag, startPoint x: 1207, startPoint y: 646, endPoint x: 1035, endPoint y: 605, distance: 176.8
click at [1053, 608] on div "AI assistant is ready to assist you with your tasks. Let me know how I can help." at bounding box center [1083, 471] width 263 height 329
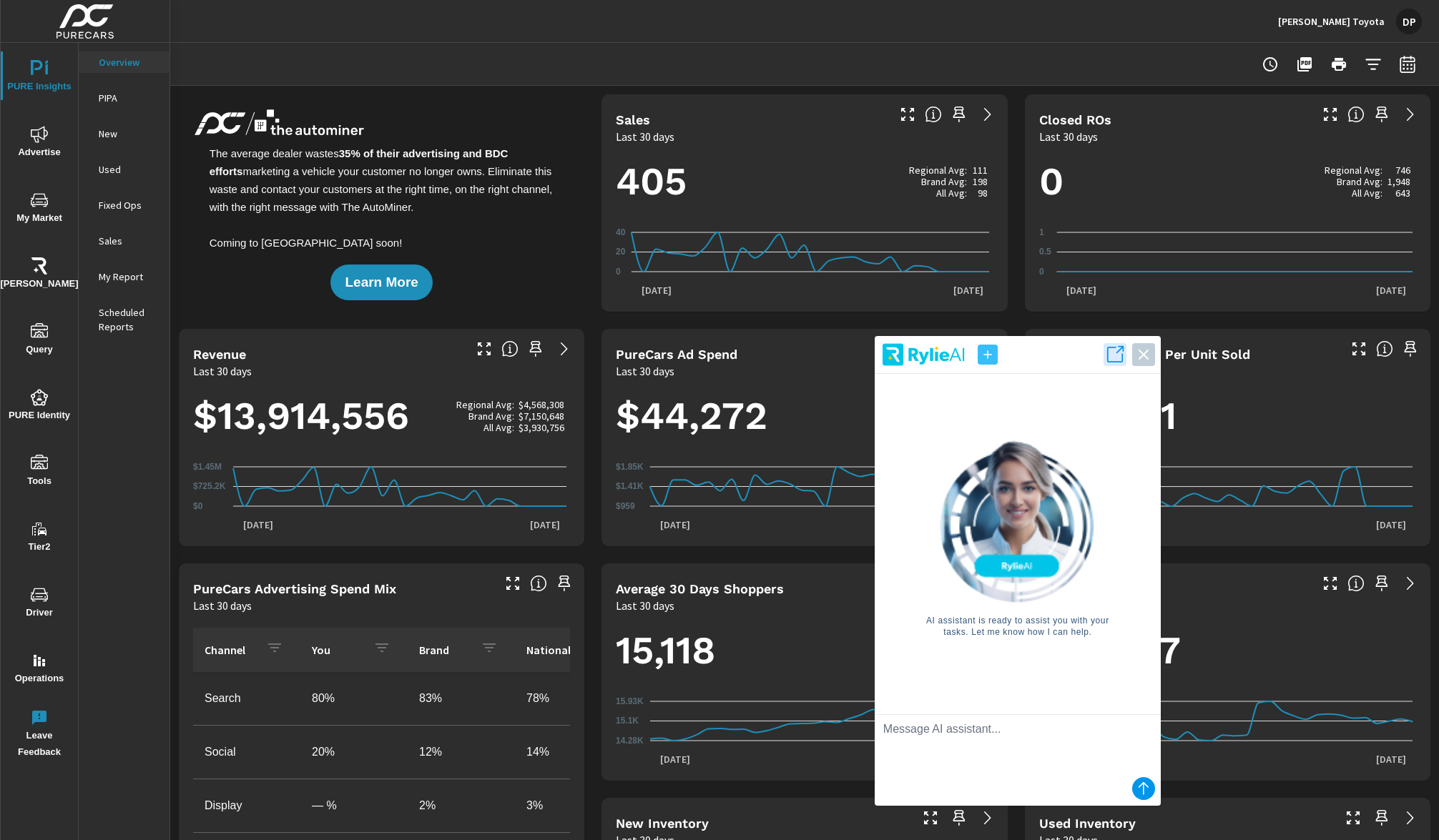
click at [1040, 514] on img at bounding box center [1017, 521] width 162 height 164
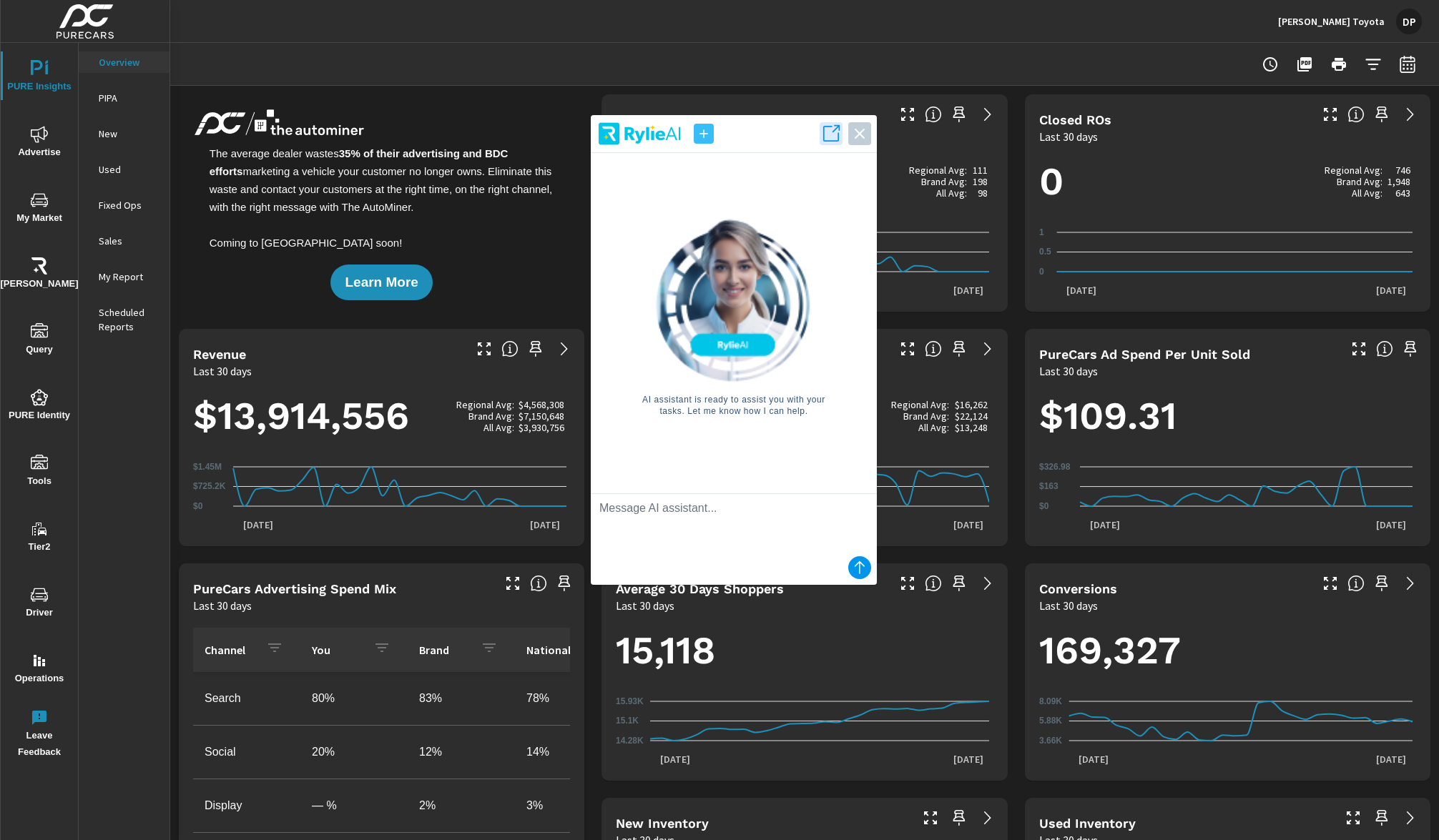
drag, startPoint x: 1077, startPoint y: 637, endPoint x: 563, endPoint y: 222, distance: 660.6
click at [602, 222] on div "AI assistant is ready to assist you with your tasks. Let me know how I can help." at bounding box center [734, 317] width 263 height 329
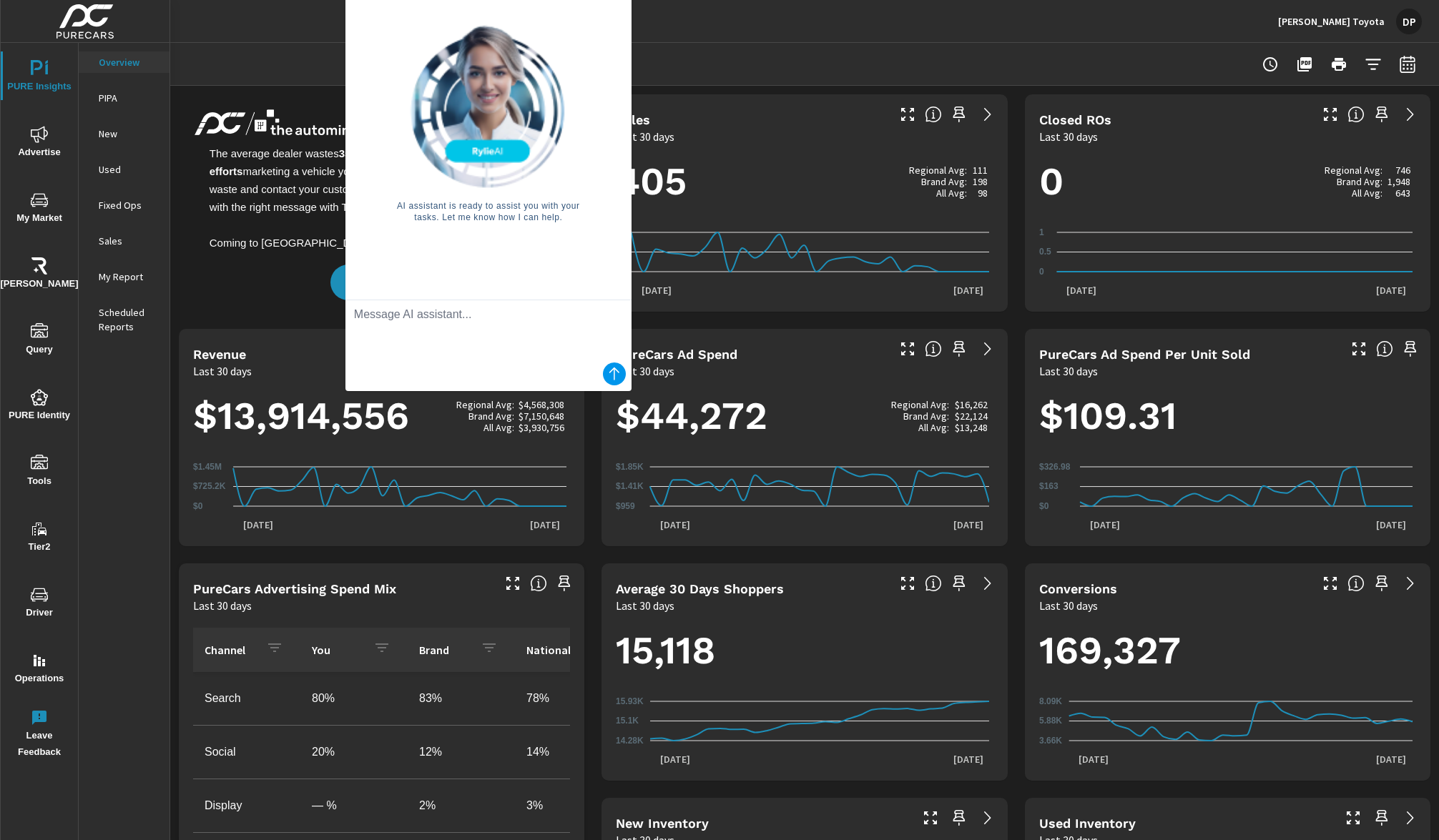
drag, startPoint x: 542, startPoint y: 238, endPoint x: 385, endPoint y: 408, distance: 231.4
click at [385, 288] on div "AI assistant is ready to assist you with your tasks. Let me know how I can help." at bounding box center [488, 124] width 263 height 329
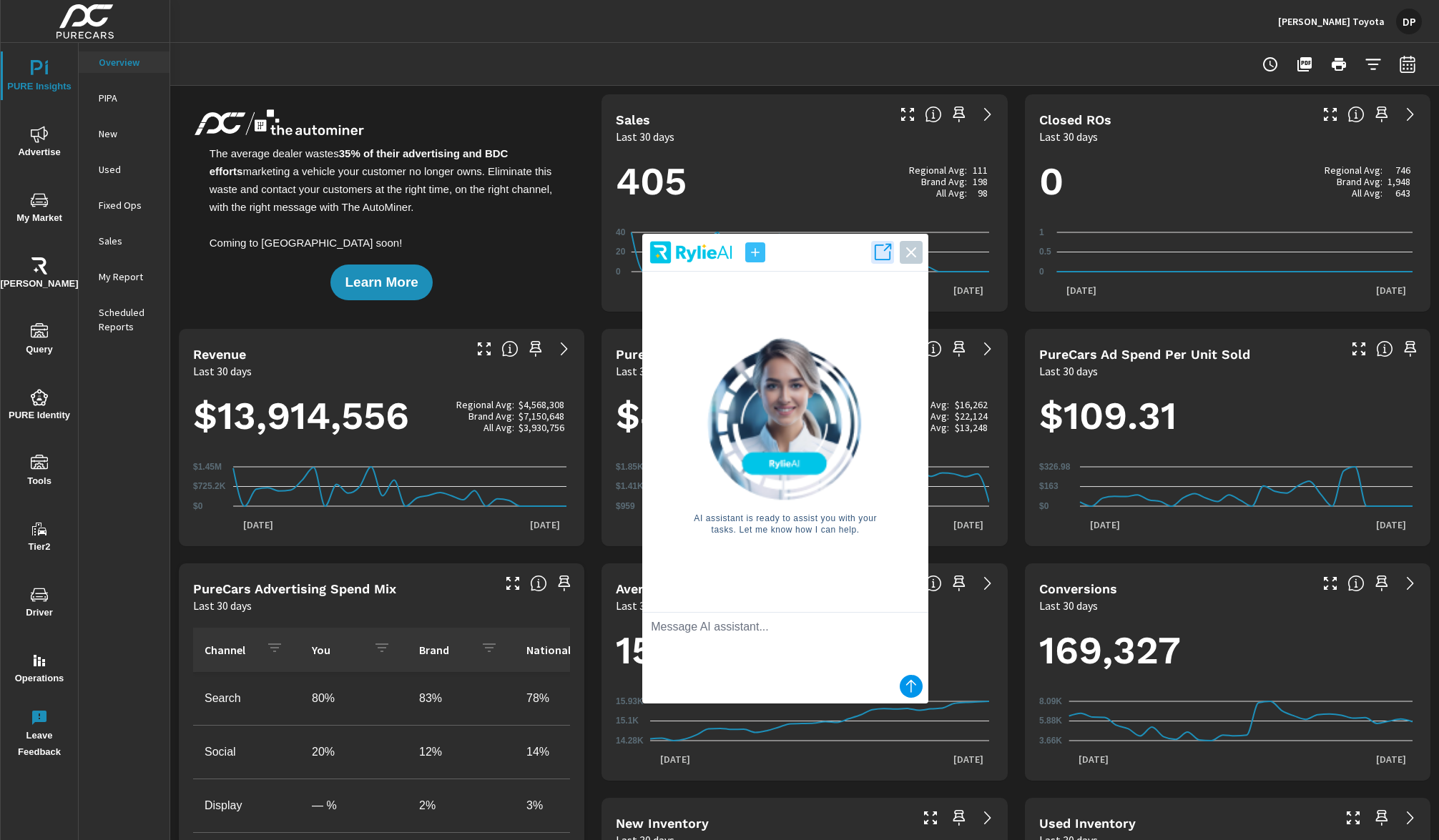
drag, startPoint x: 385, startPoint y: 408, endPoint x: 826, endPoint y: 565, distance: 468.1
click at [826, 565] on div "AI assistant is ready to assist you with your tasks. Let me know how I can help." at bounding box center [785, 436] width 263 height 329
click at [891, 258] on icon "button" at bounding box center [882, 252] width 20 height 20
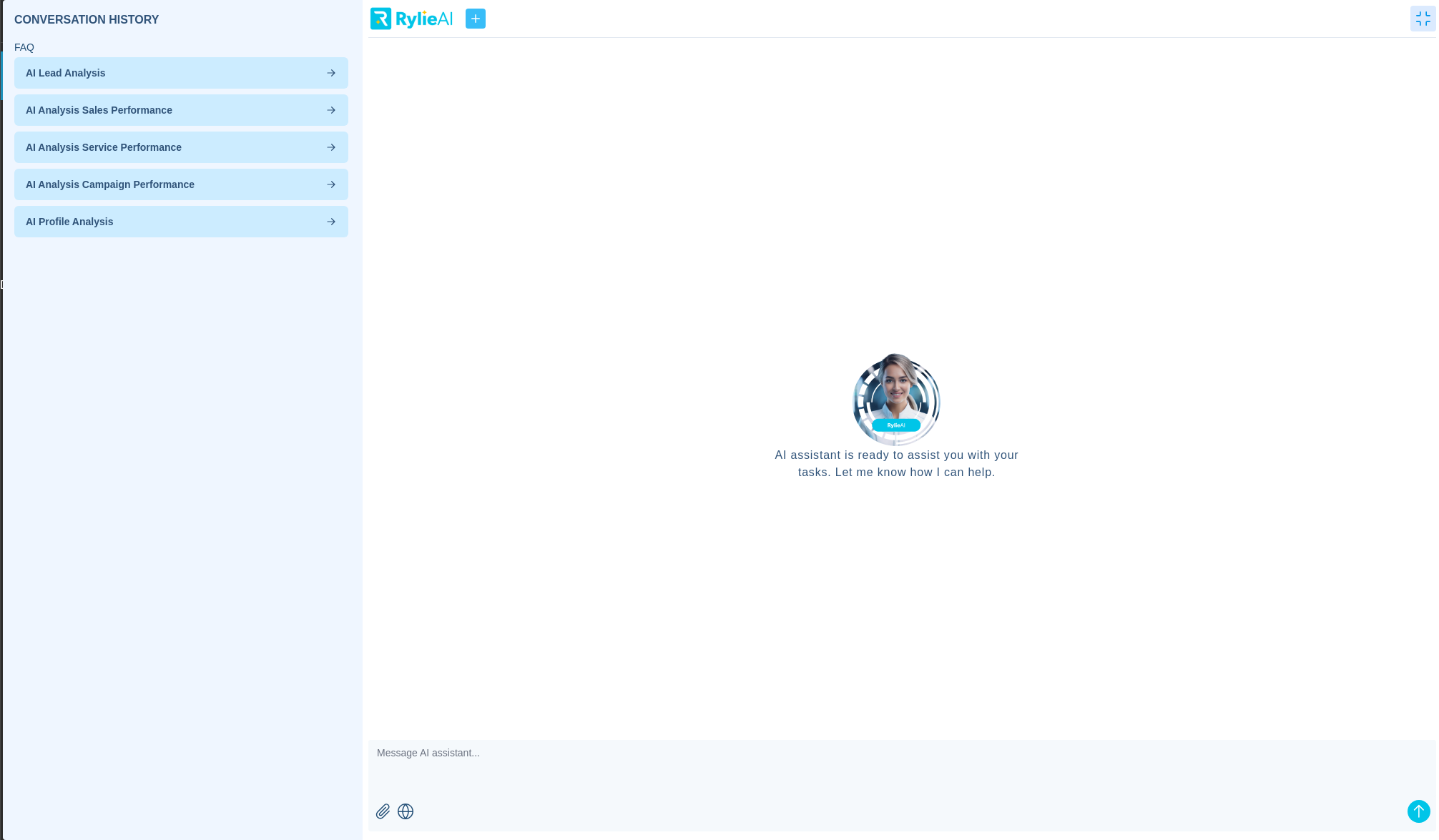
click at [1424, 3] on div "AI assistant is ready to assist you with your tasks. Let me know how I can help." at bounding box center [902, 420] width 1079 height 840
click at [1423, 8] on button "button" at bounding box center [1423, 18] width 26 height 26
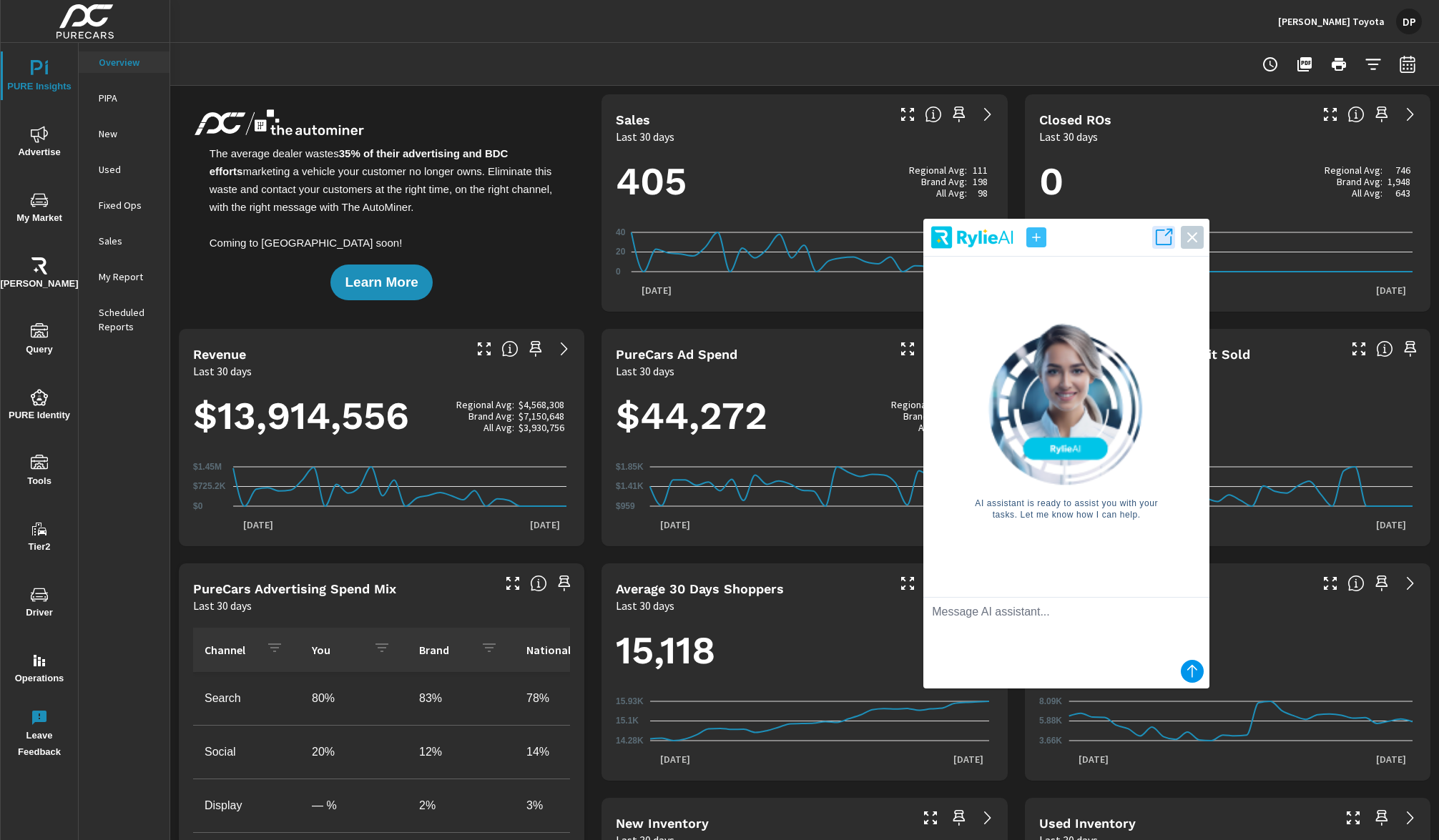
drag, startPoint x: 1258, startPoint y: 735, endPoint x: 1049, endPoint y: 595, distance: 251.6
click at [1043, 597] on textarea at bounding box center [1066, 626] width 286 height 57
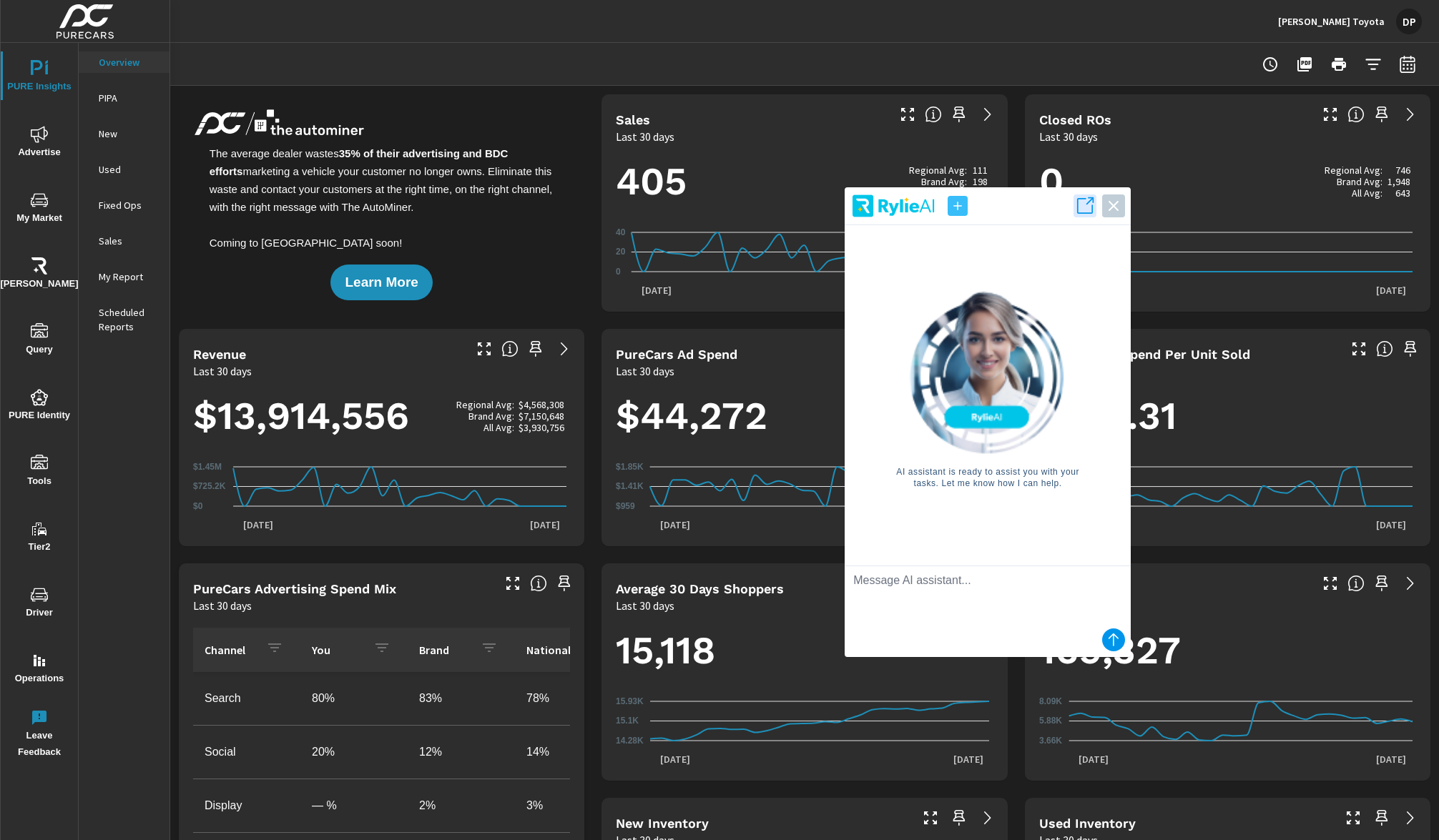
drag, startPoint x: 1097, startPoint y: 563, endPoint x: 835, endPoint y: 481, distance: 274.5
click at [856, 481] on div "AI assistant is ready to assist you with your tasks. Let me know how I can help." at bounding box center [988, 389] width 263 height 329
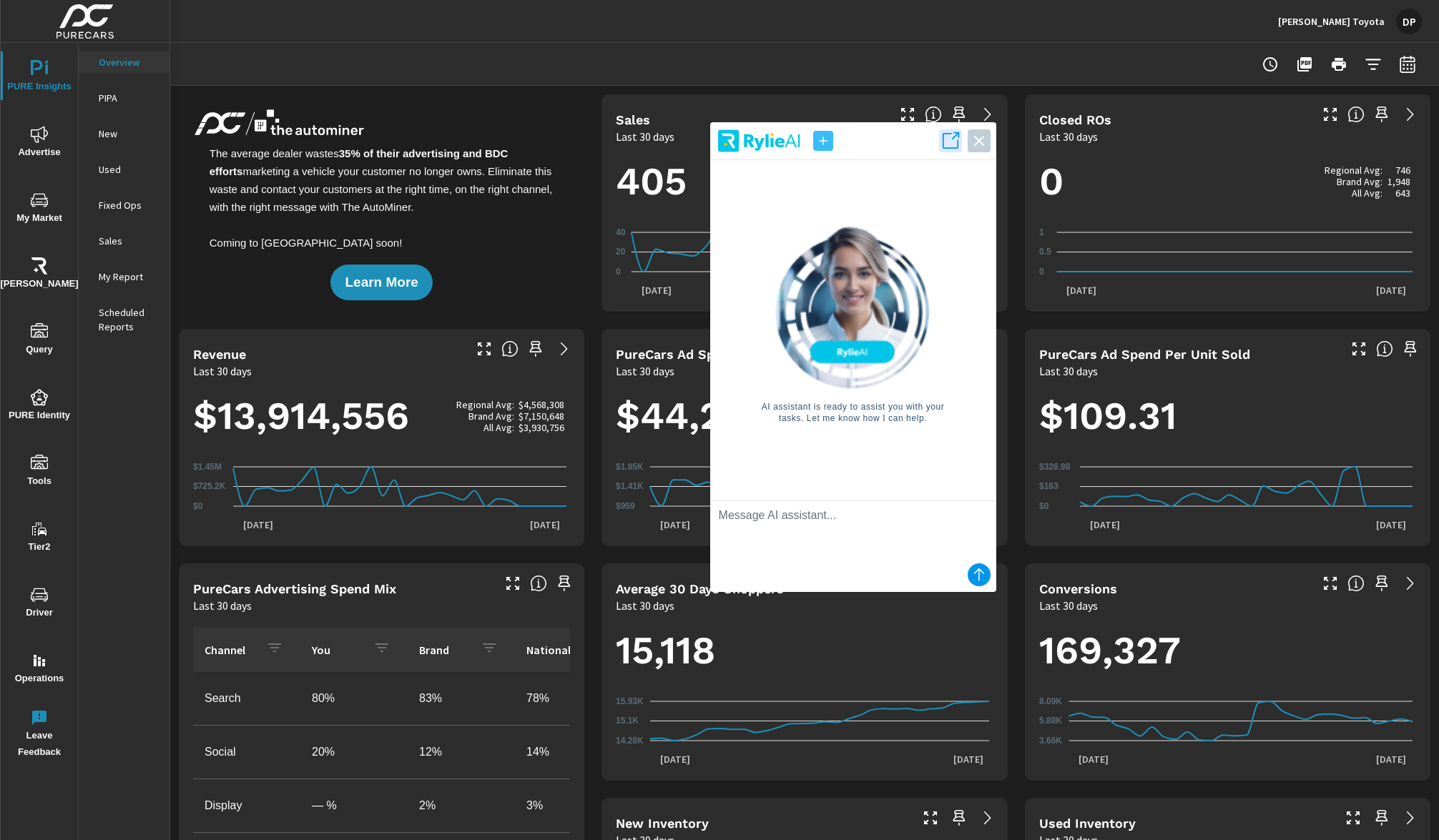
drag, startPoint x: 854, startPoint y: 452, endPoint x: 903, endPoint y: 436, distance: 51.5
click at [903, 436] on div "AI assistant is ready to assist you with your tasks. Let me know how I can help." at bounding box center [854, 325] width 263 height 329
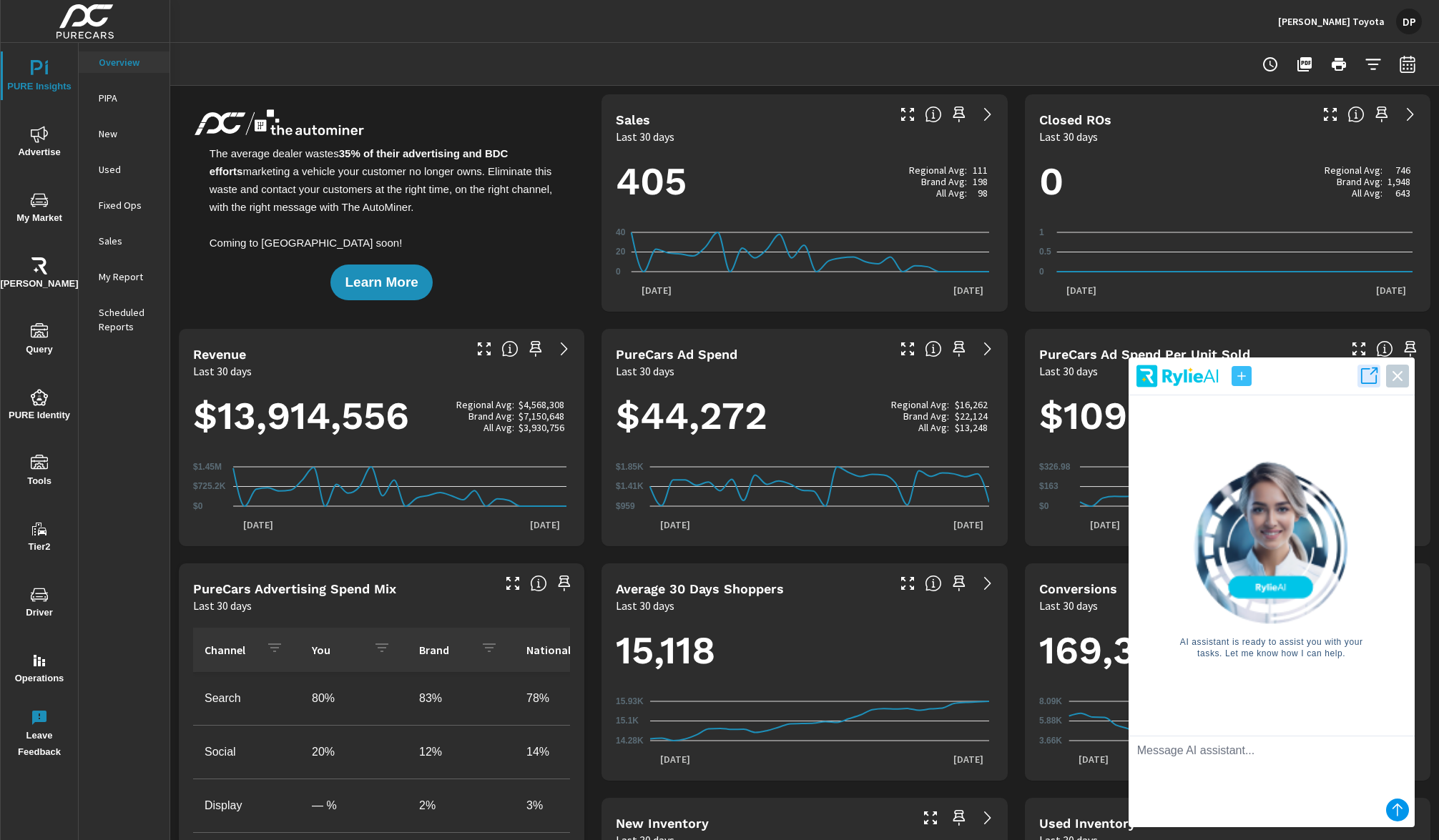
drag, startPoint x: 891, startPoint y: 467, endPoint x: 1311, endPoint y: 701, distance: 480.8
click at [1311, 701] on div "AI assistant is ready to assist you with your tasks. Let me know how I can help." at bounding box center [1271, 560] width 263 height 329
click at [1371, 377] on icon "button" at bounding box center [1368, 376] width 20 height 20
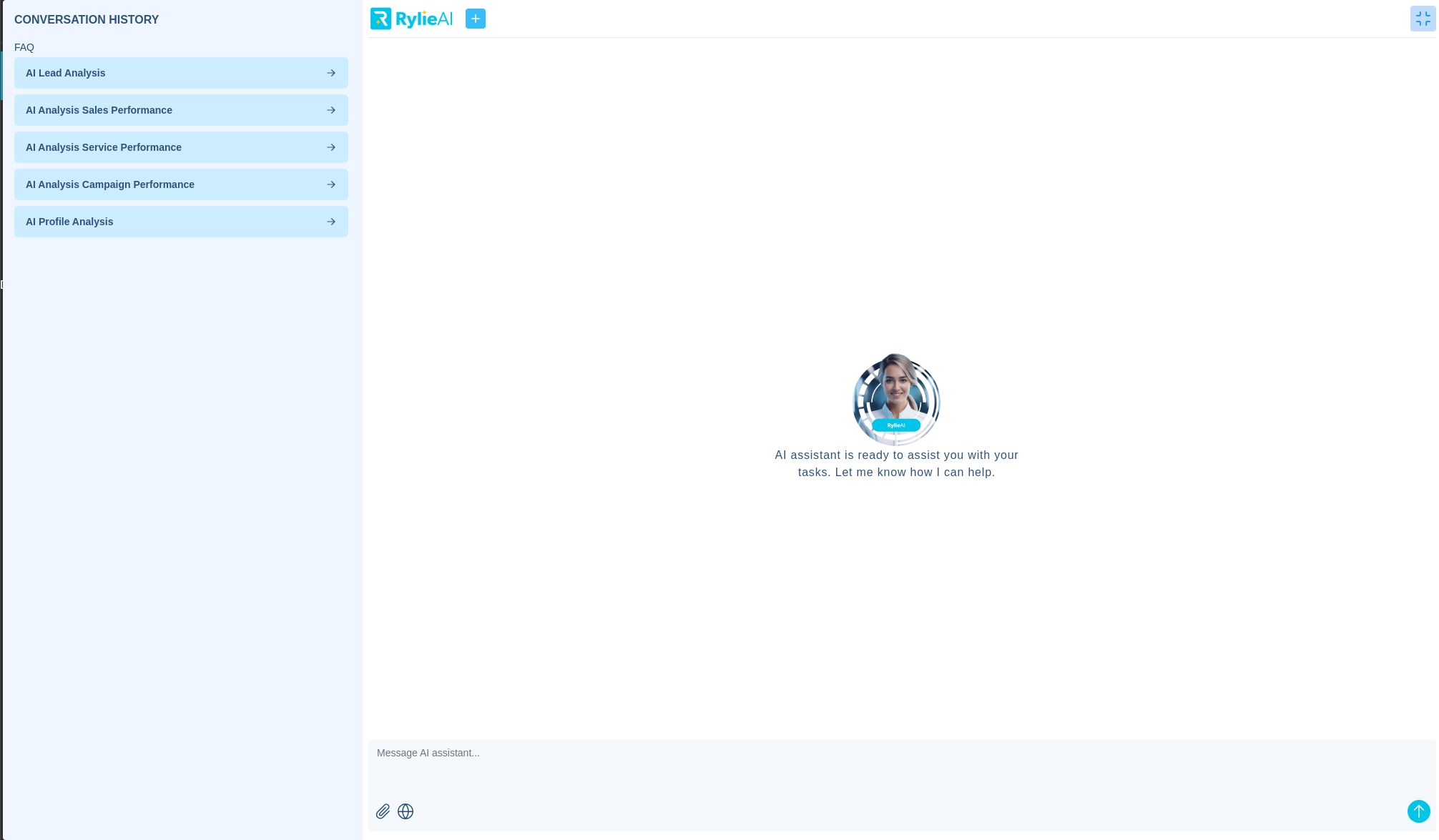
click at [1413, 17] on button "button" at bounding box center [1423, 18] width 26 height 26
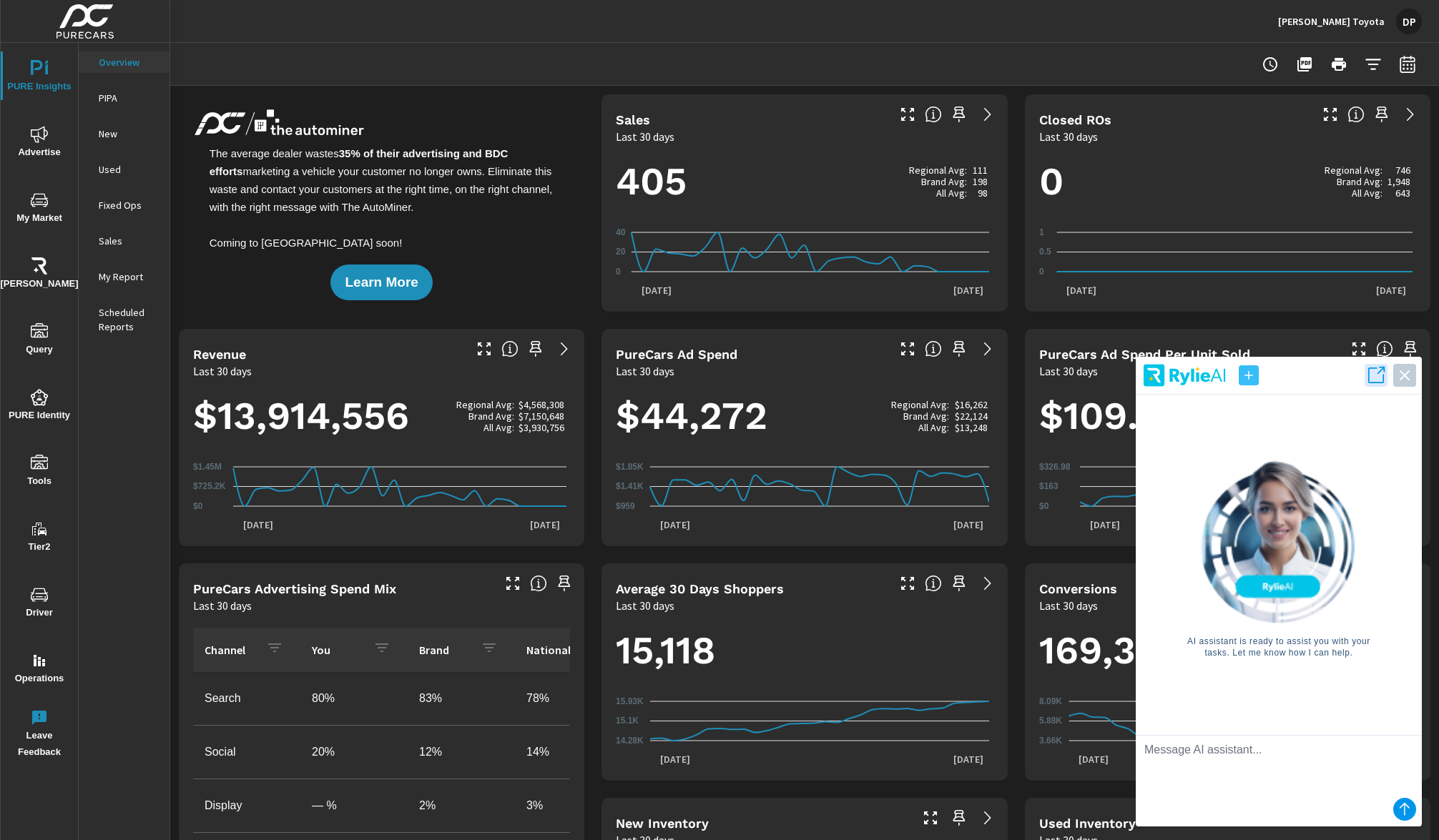
click at [1405, 806] on icon "submit" at bounding box center [1405, 810] width 18 height 18
click at [1406, 375] on icon "button" at bounding box center [1404, 375] width 20 height 20
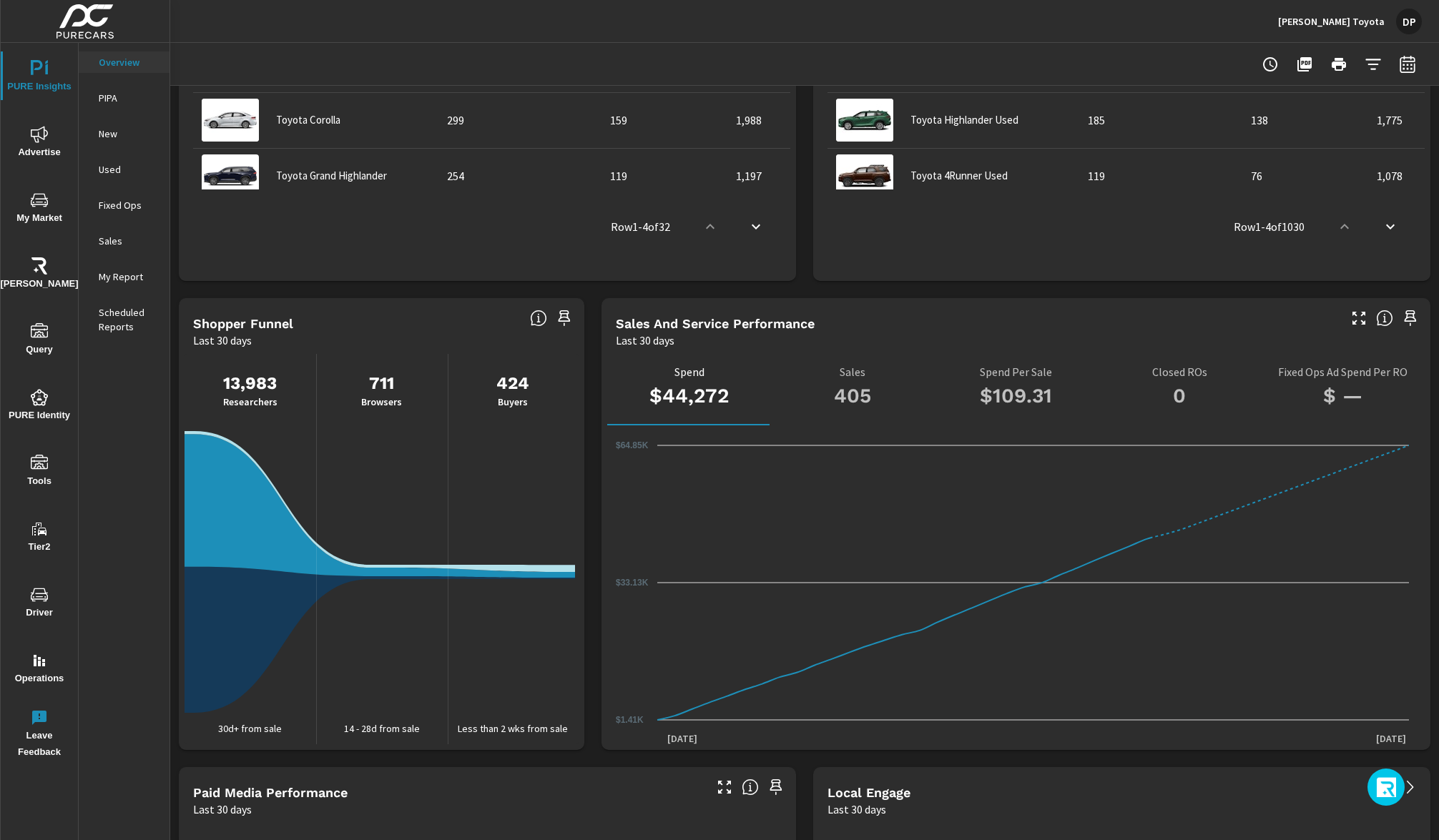
scroll to position [1591, 0]
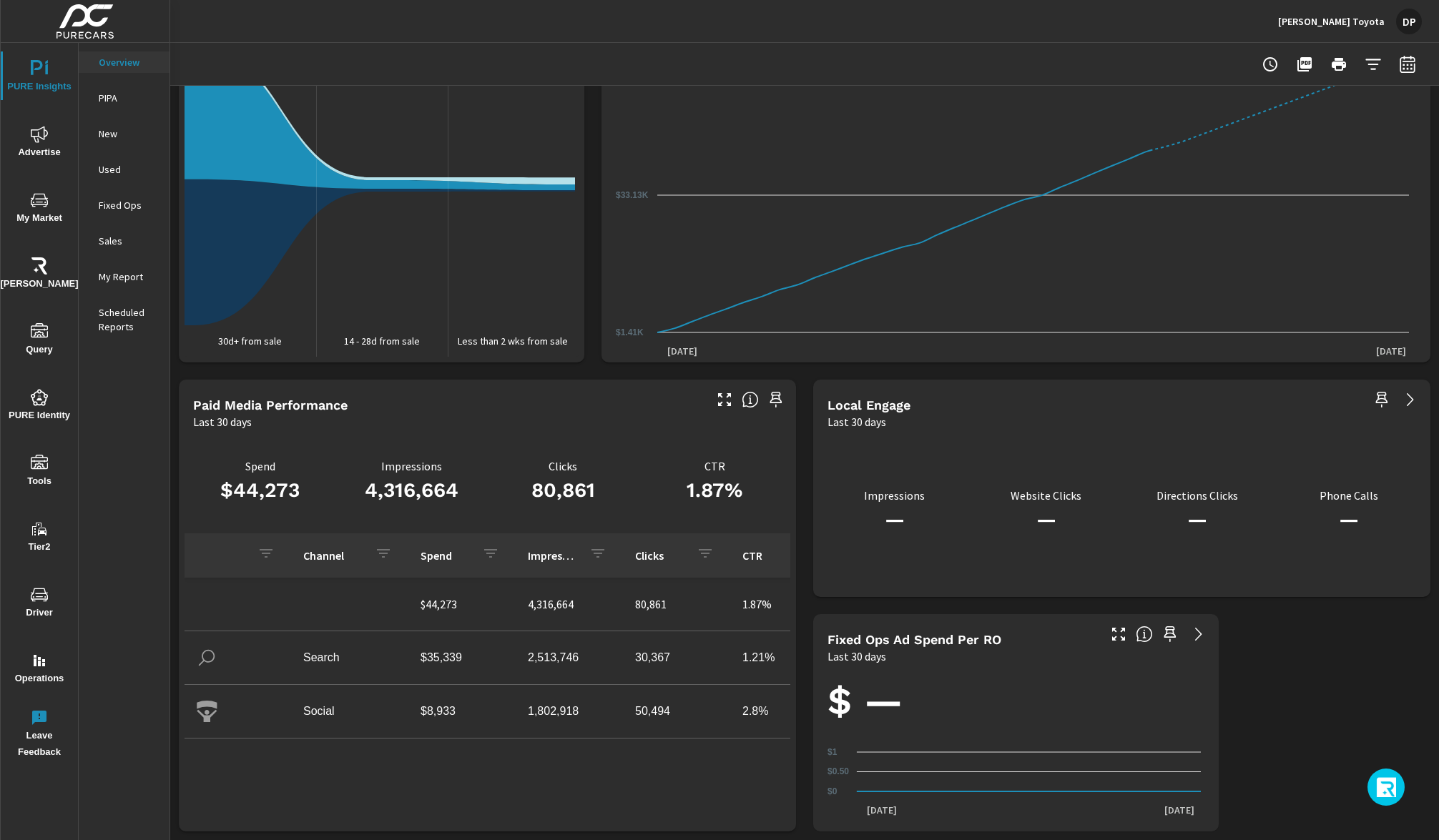
click at [1382, 780] on icon "button" at bounding box center [1387, 789] width 23 height 24
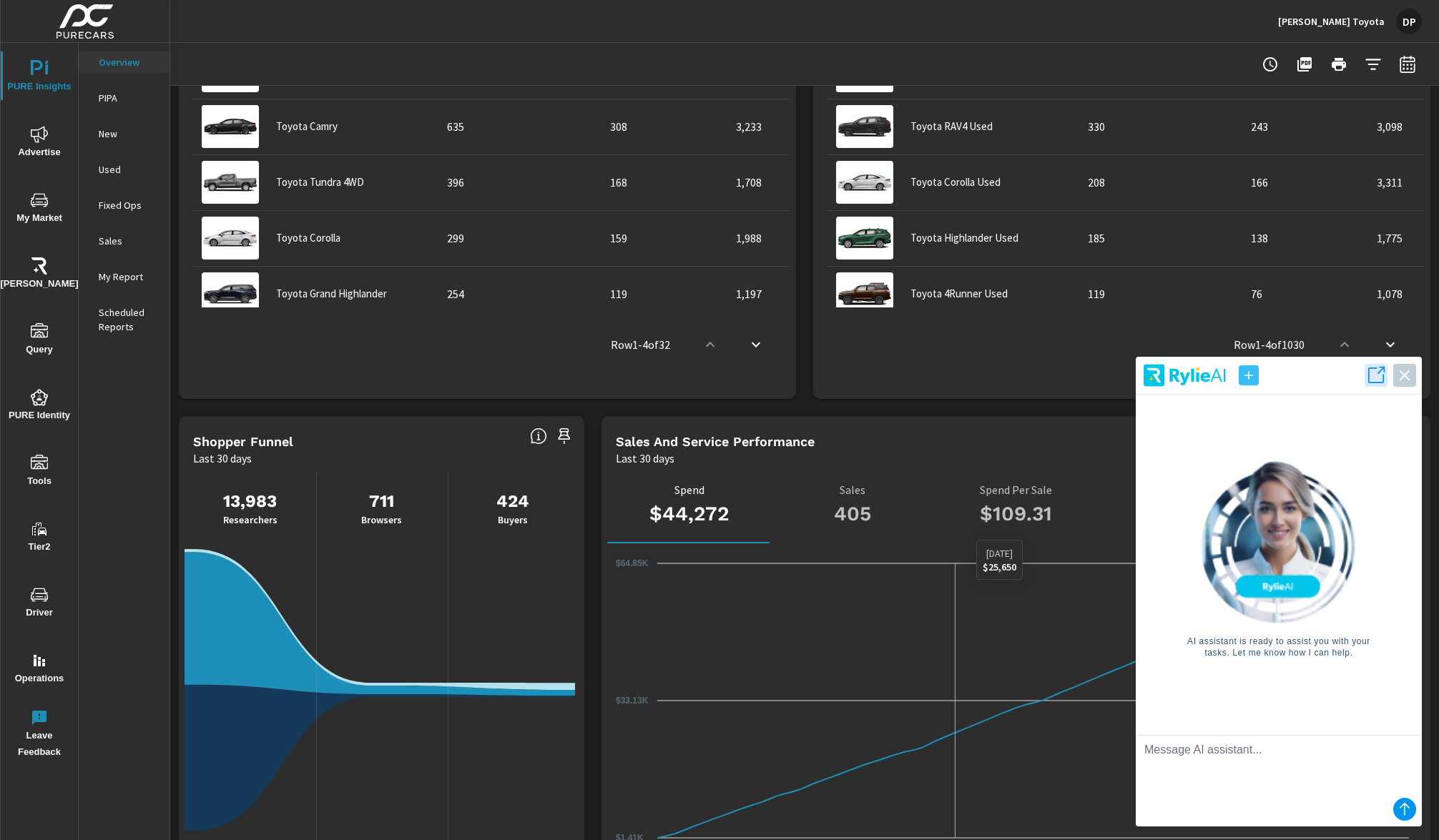
scroll to position [383, 0]
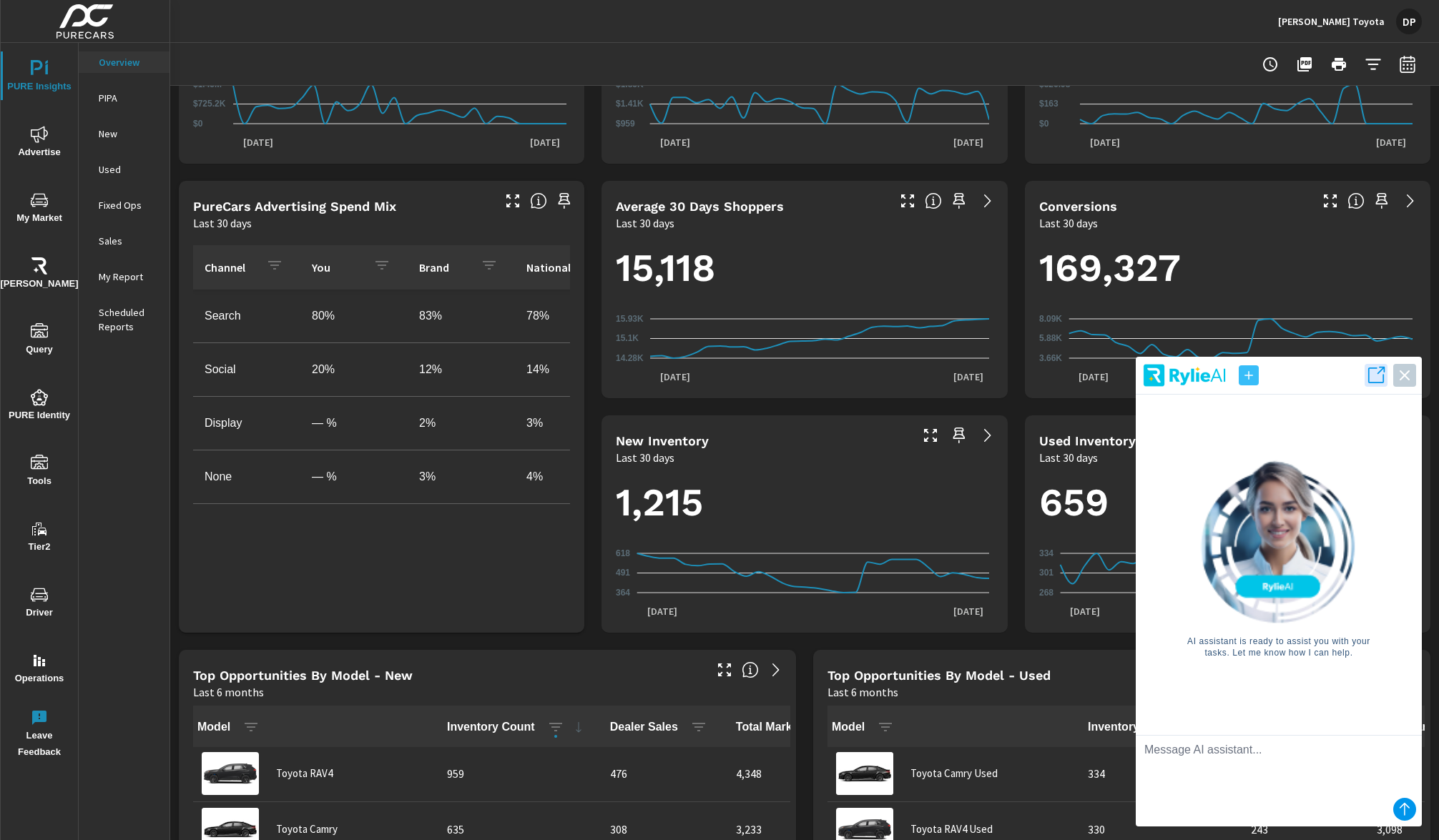
click at [112, 106] on div "PIPA" at bounding box center [124, 97] width 91 height 22
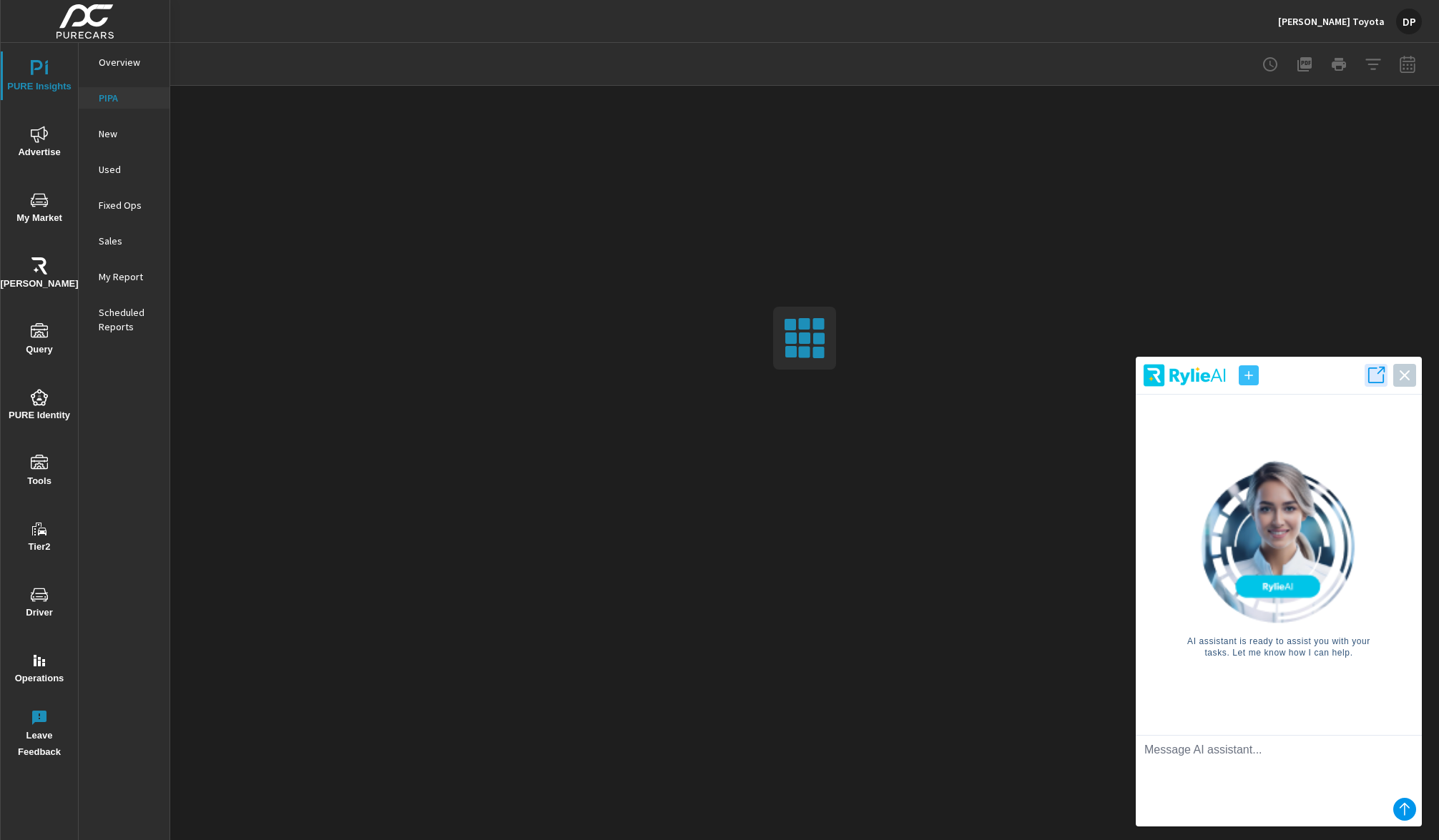
click at [105, 136] on p "New" at bounding box center [128, 134] width 59 height 14
click at [107, 174] on p "Used" at bounding box center [128, 170] width 59 height 14
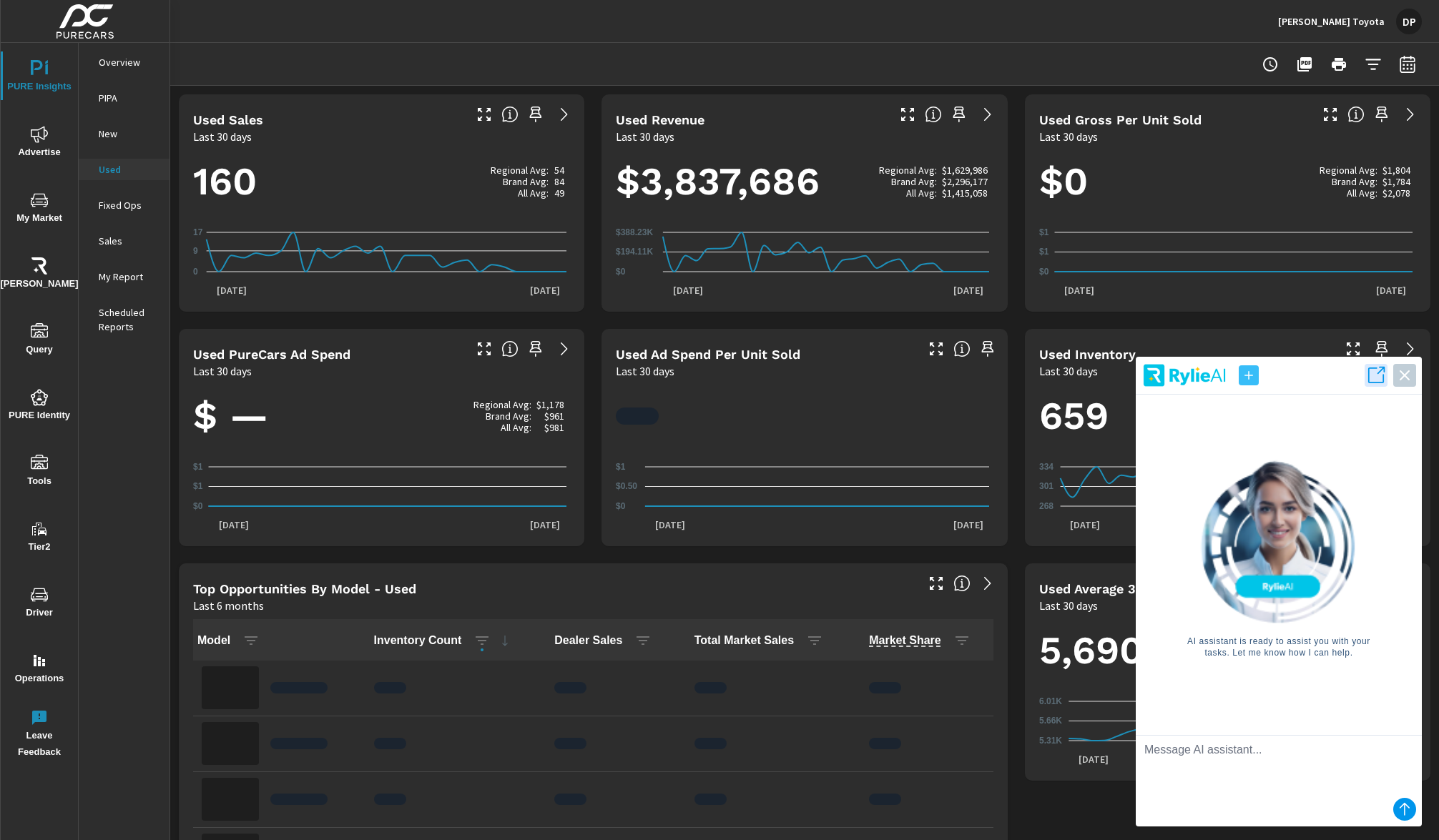
scroll to position [1, 0]
click at [1404, 816] on icon "submit" at bounding box center [1405, 810] width 18 height 18
click at [1404, 811] on icon "submit" at bounding box center [1404, 810] width 10 height 13
